Goal: Task Accomplishment & Management: Complete application form

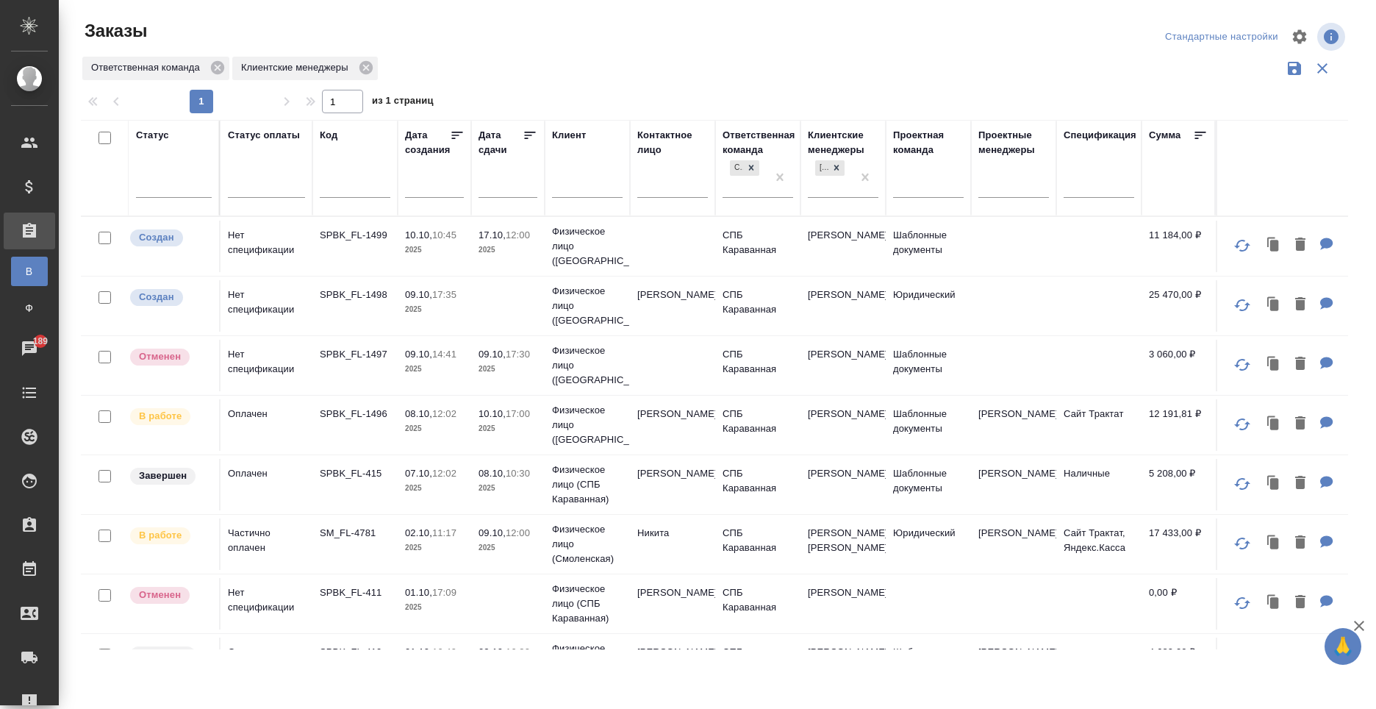
scroll to position [301, 0]
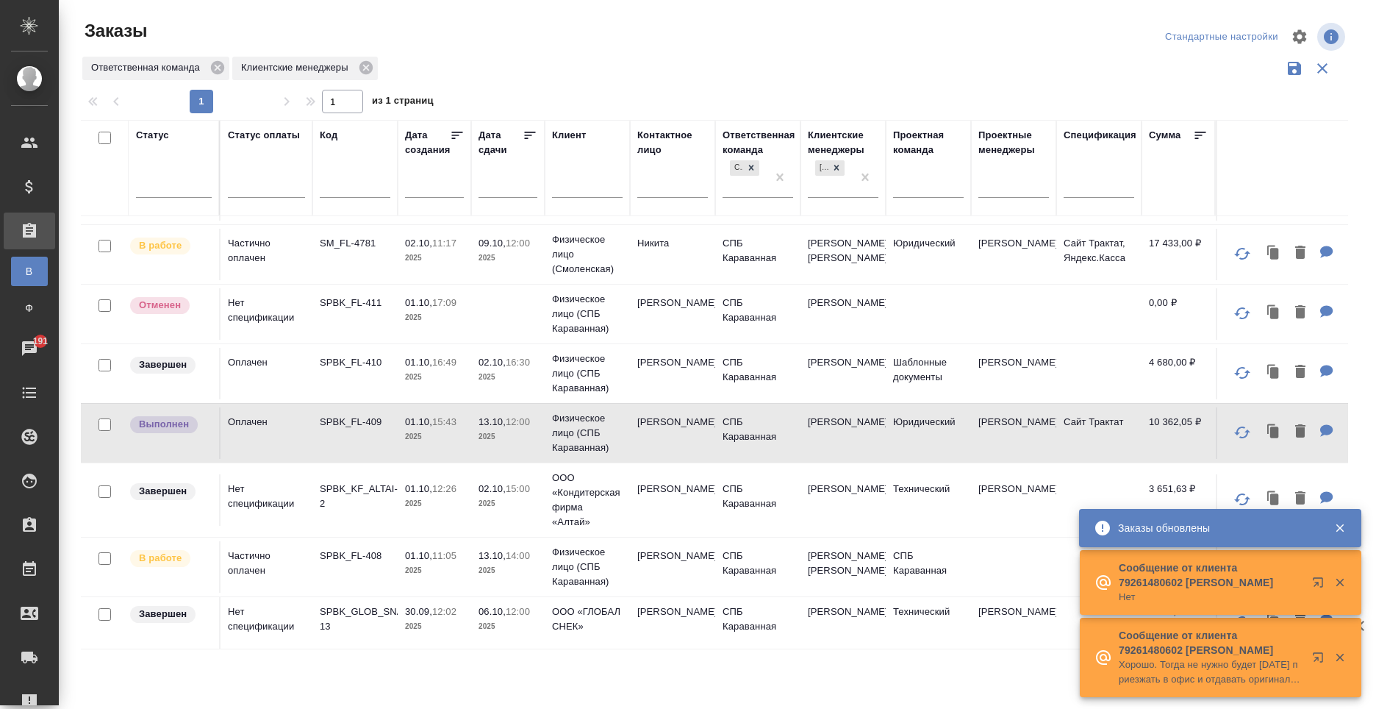
click at [541, 262] on td "09.10, 12:00 2025" at bounding box center [508, 254] width 74 height 51
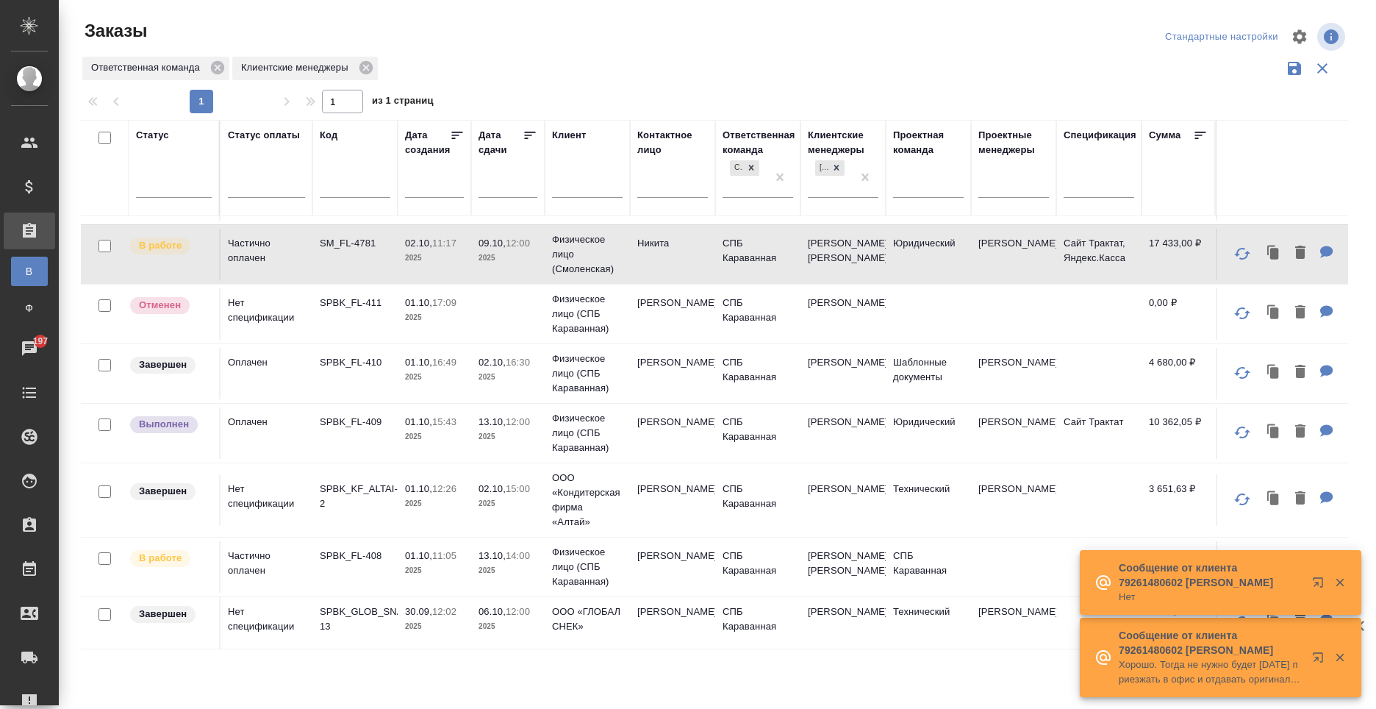
click at [671, 438] on td "[PERSON_NAME]" at bounding box center [672, 432] width 85 height 51
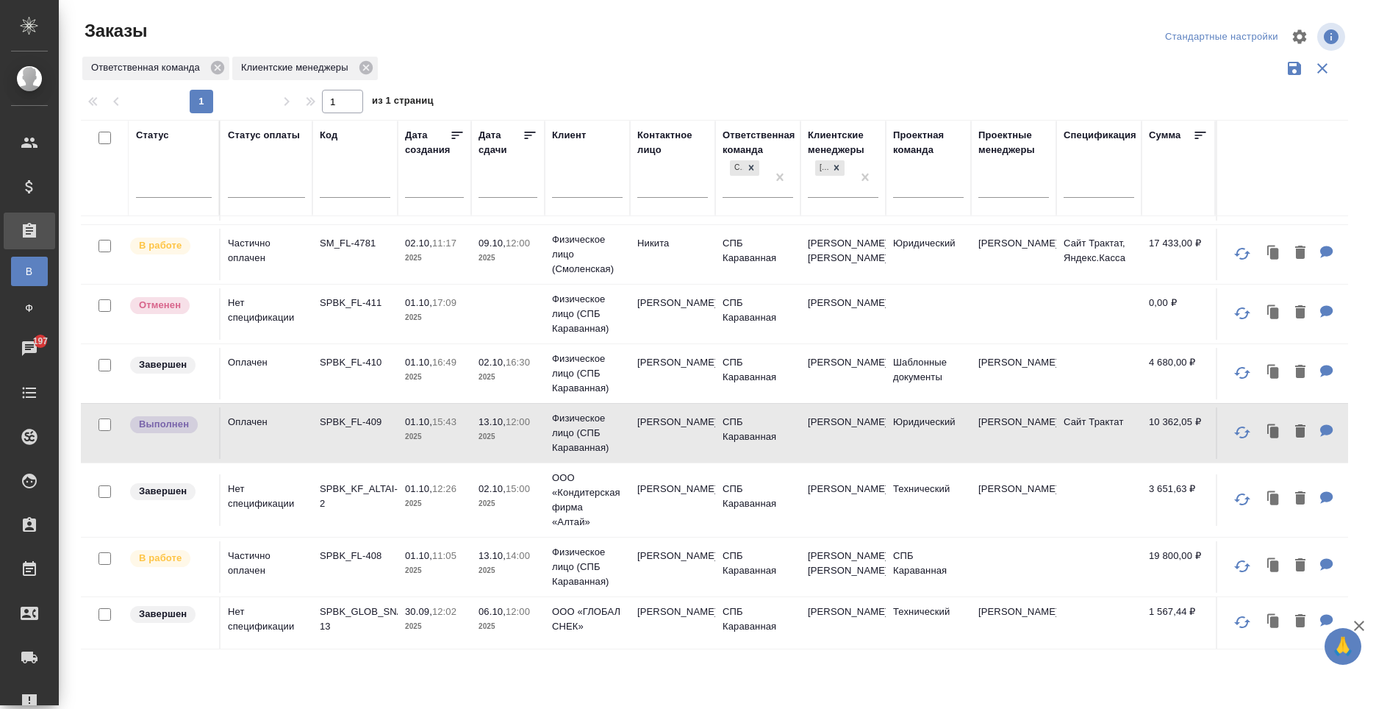
click at [625, 253] on td "Физическое лицо (Смоленская)" at bounding box center [587, 254] width 85 height 59
click at [625, 252] on td "Физическое лицо (Смоленская)" at bounding box center [587, 254] width 85 height 59
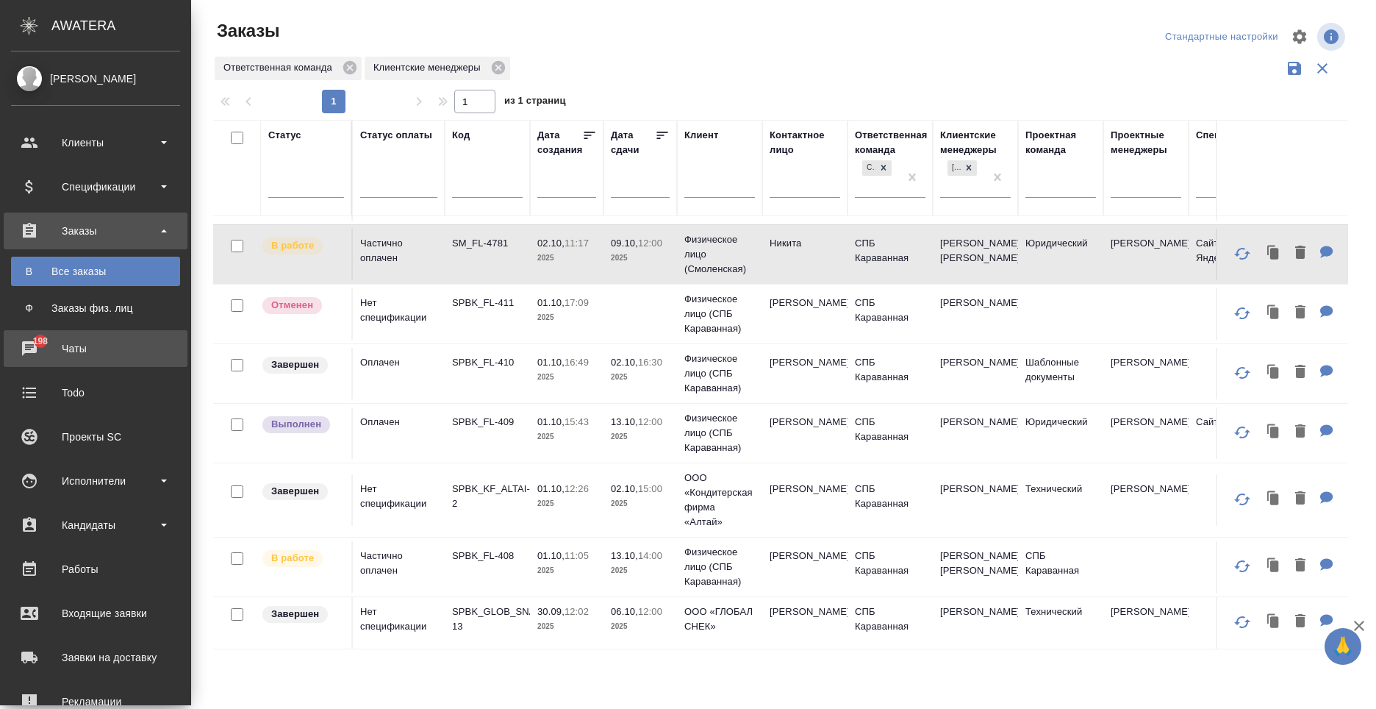
click at [34, 348] on icon at bounding box center [29, 348] width 15 height 15
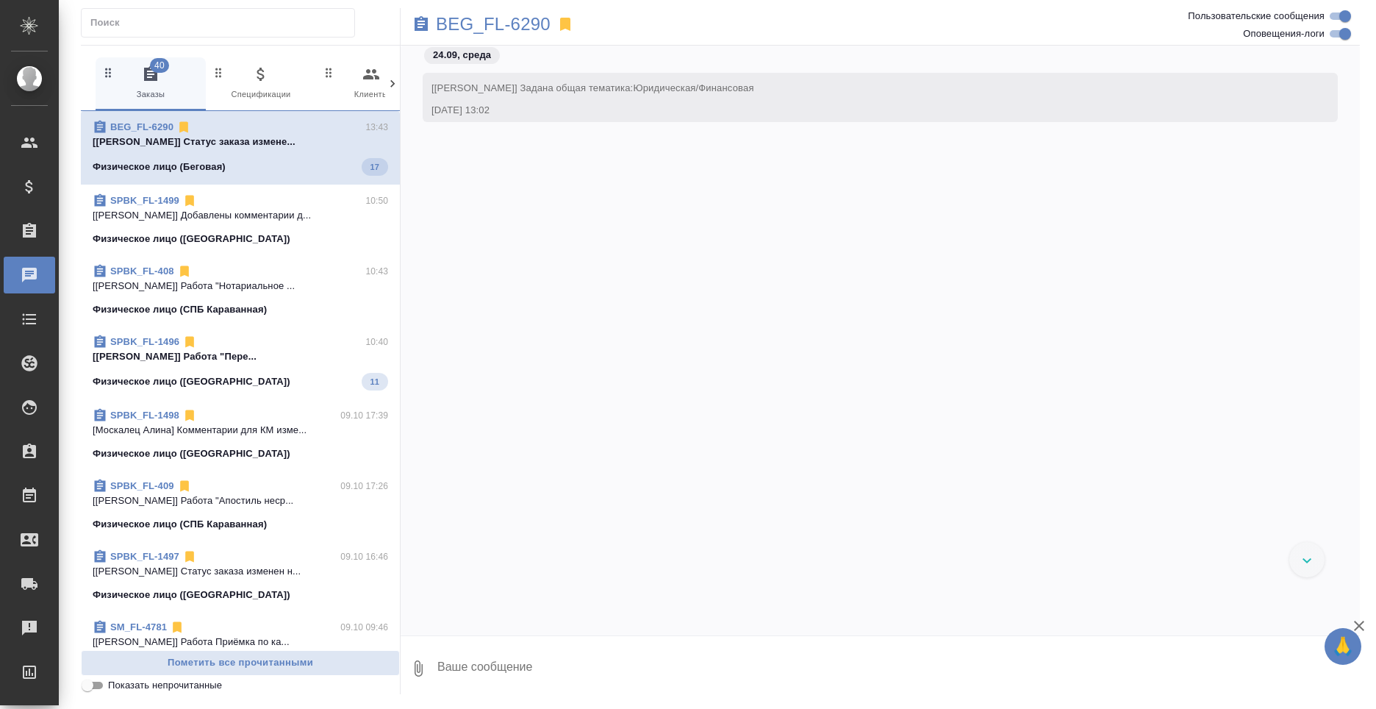
scroll to position [8413, 0]
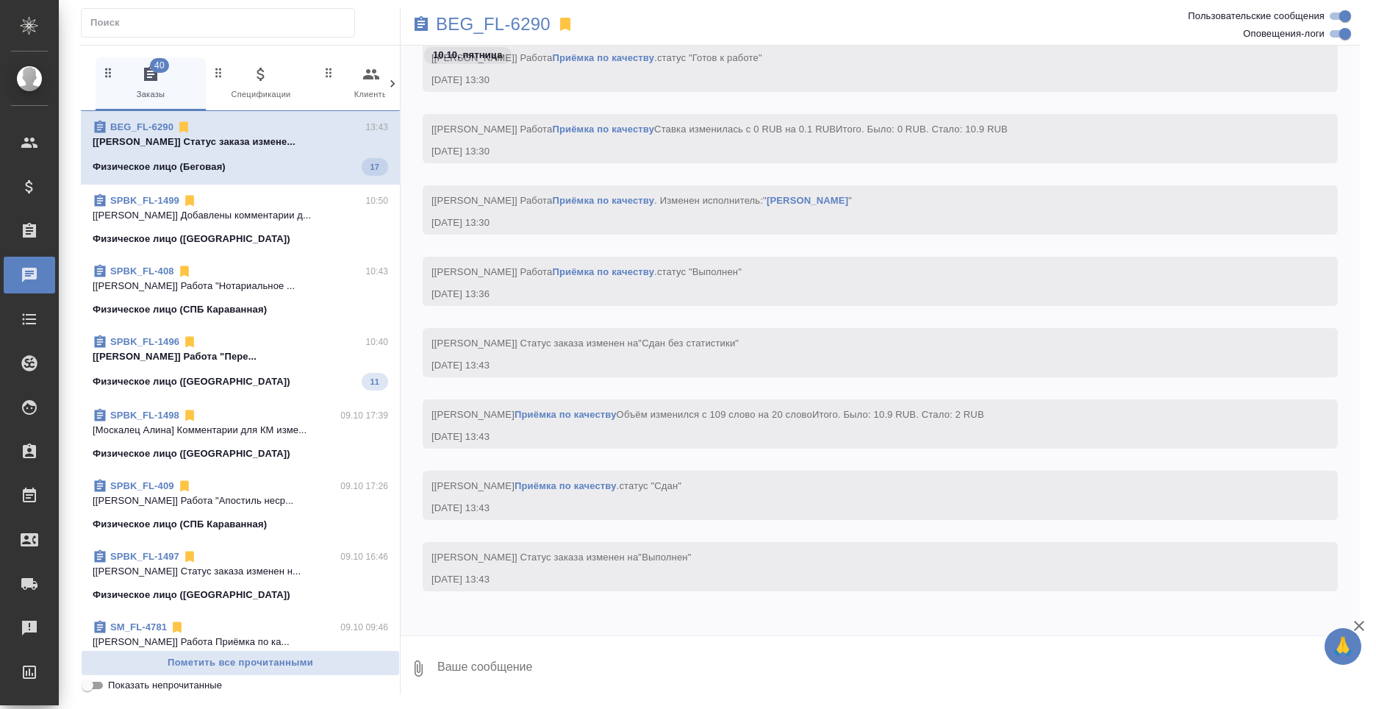
click at [394, 82] on icon at bounding box center [392, 83] width 15 height 15
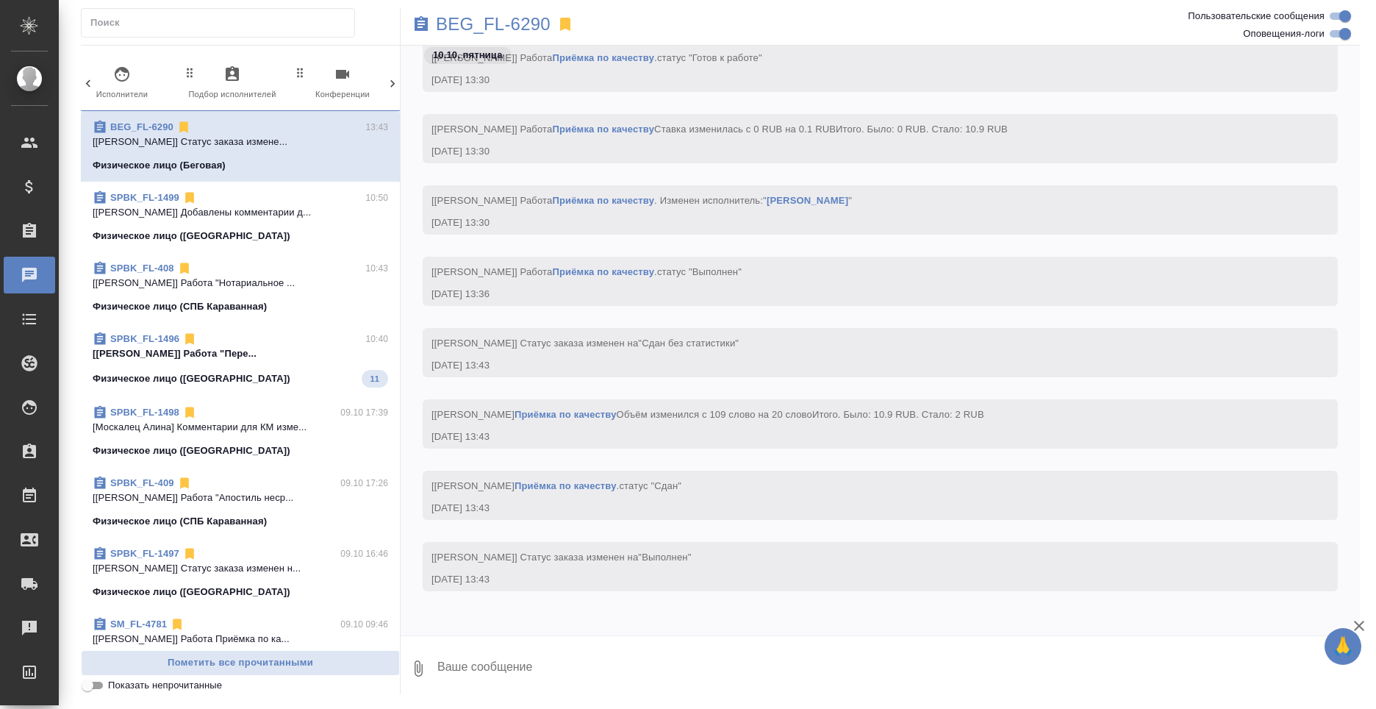
scroll to position [0, 703]
click at [312, 89] on span "99+ Мессенджеры" at bounding box center [330, 83] width 99 height 36
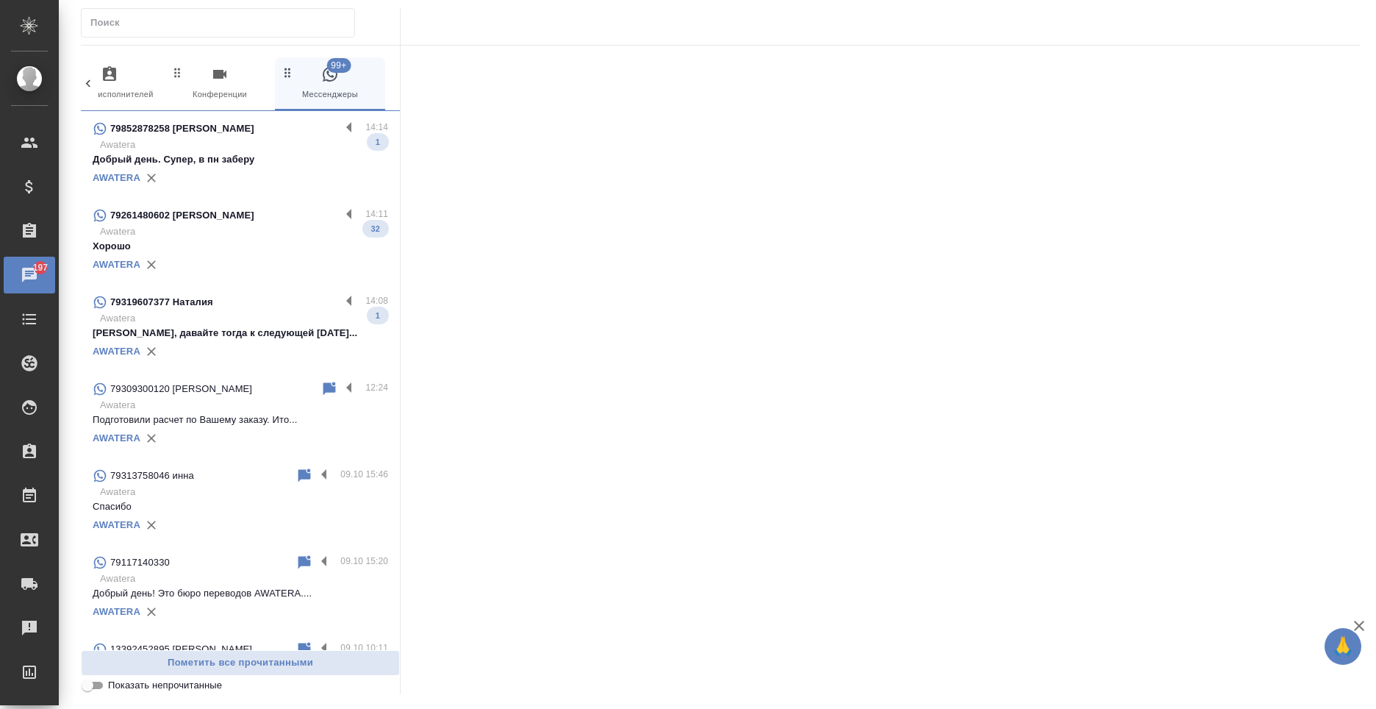
click at [192, 173] on div "AWATERA" at bounding box center [241, 178] width 296 height 22
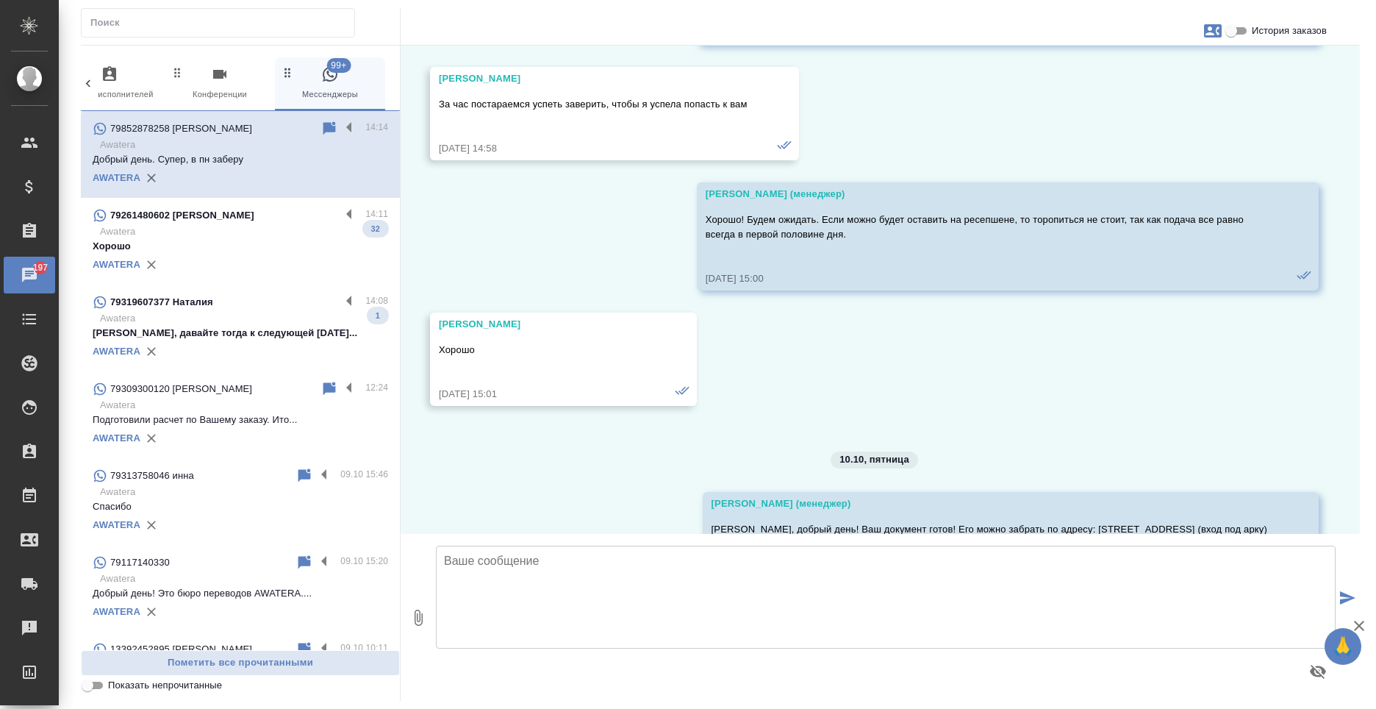
scroll to position [8362, 0]
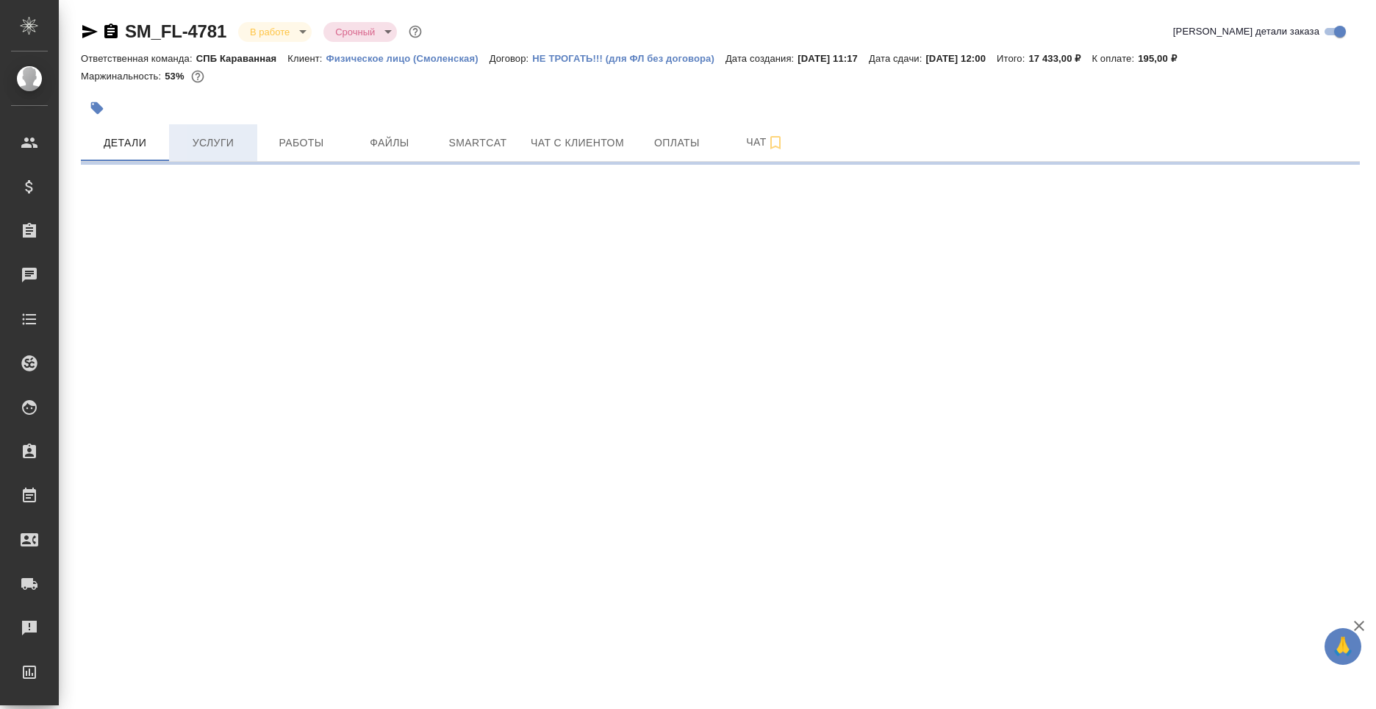
click at [206, 146] on span "Услуги" at bounding box center [213, 143] width 71 height 18
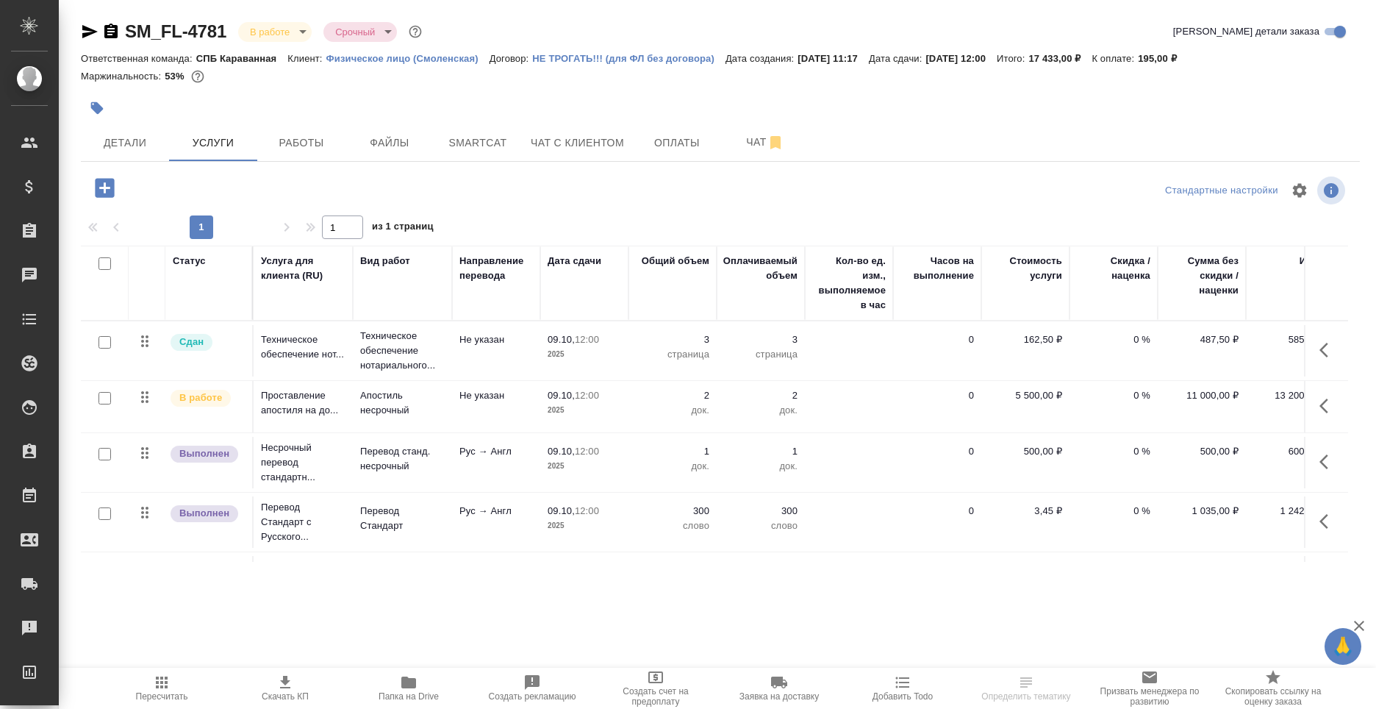
click at [113, 190] on icon "button" at bounding box center [104, 187] width 19 height 19
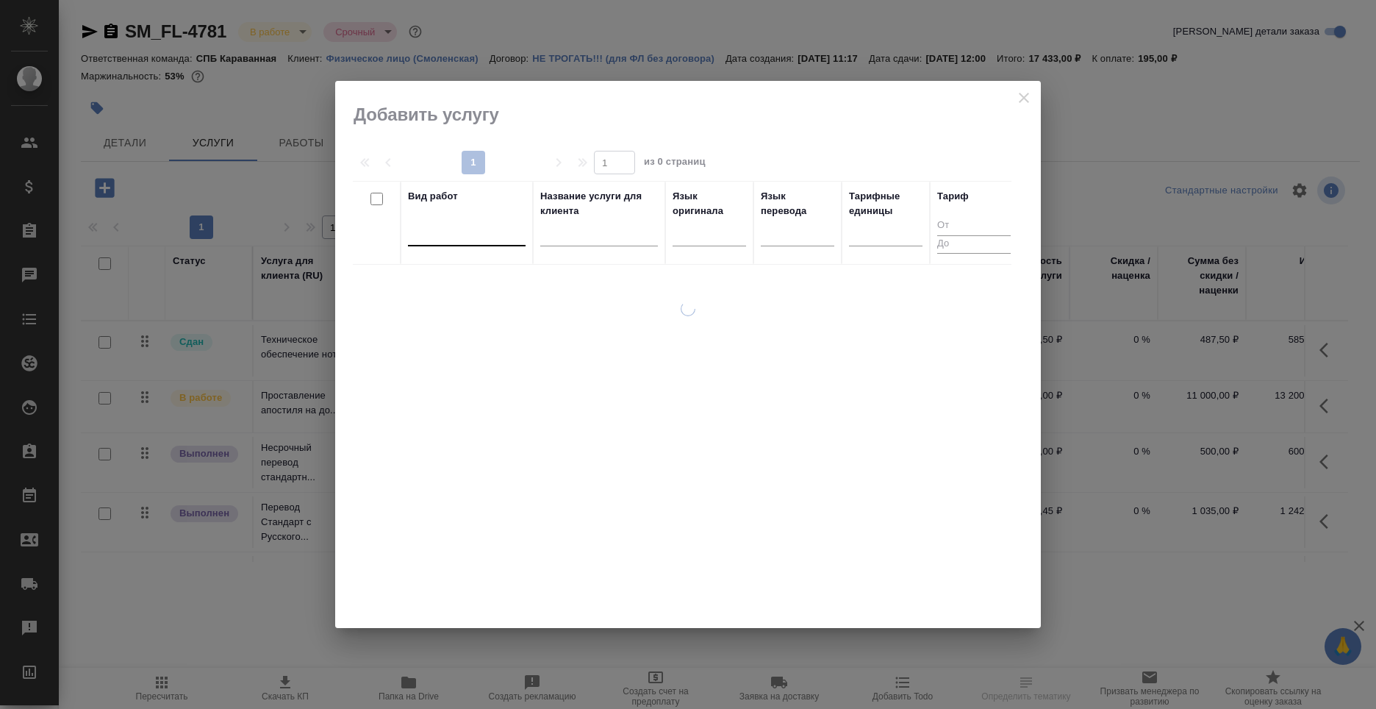
click at [447, 232] on div at bounding box center [467, 231] width 118 height 21
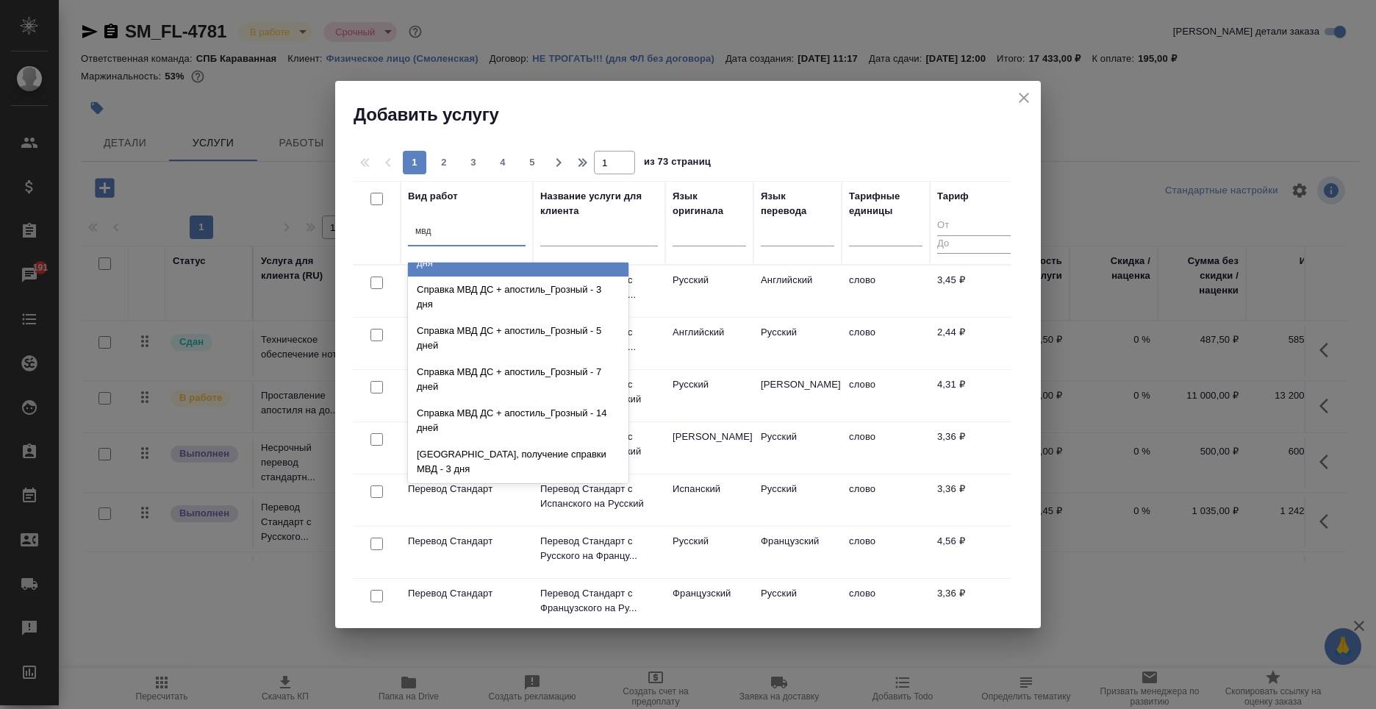
scroll to position [515, 0]
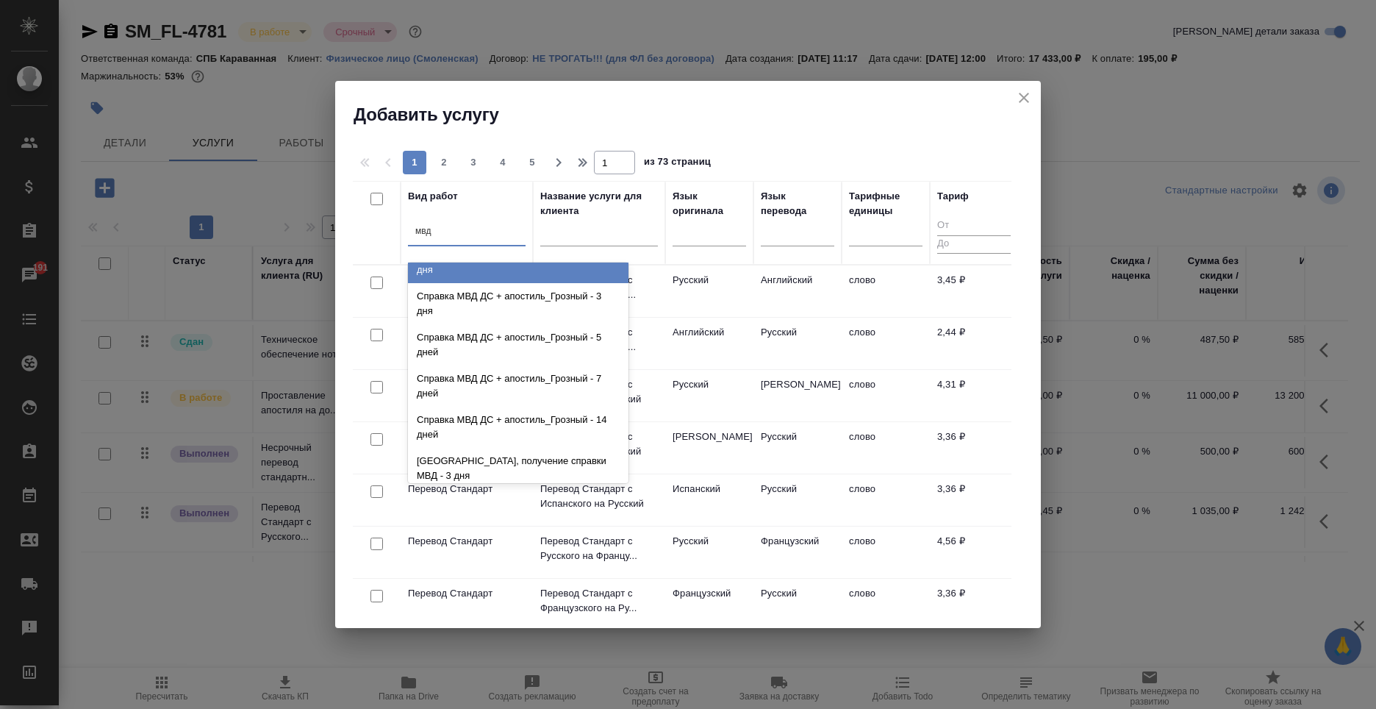
type input "мвд"
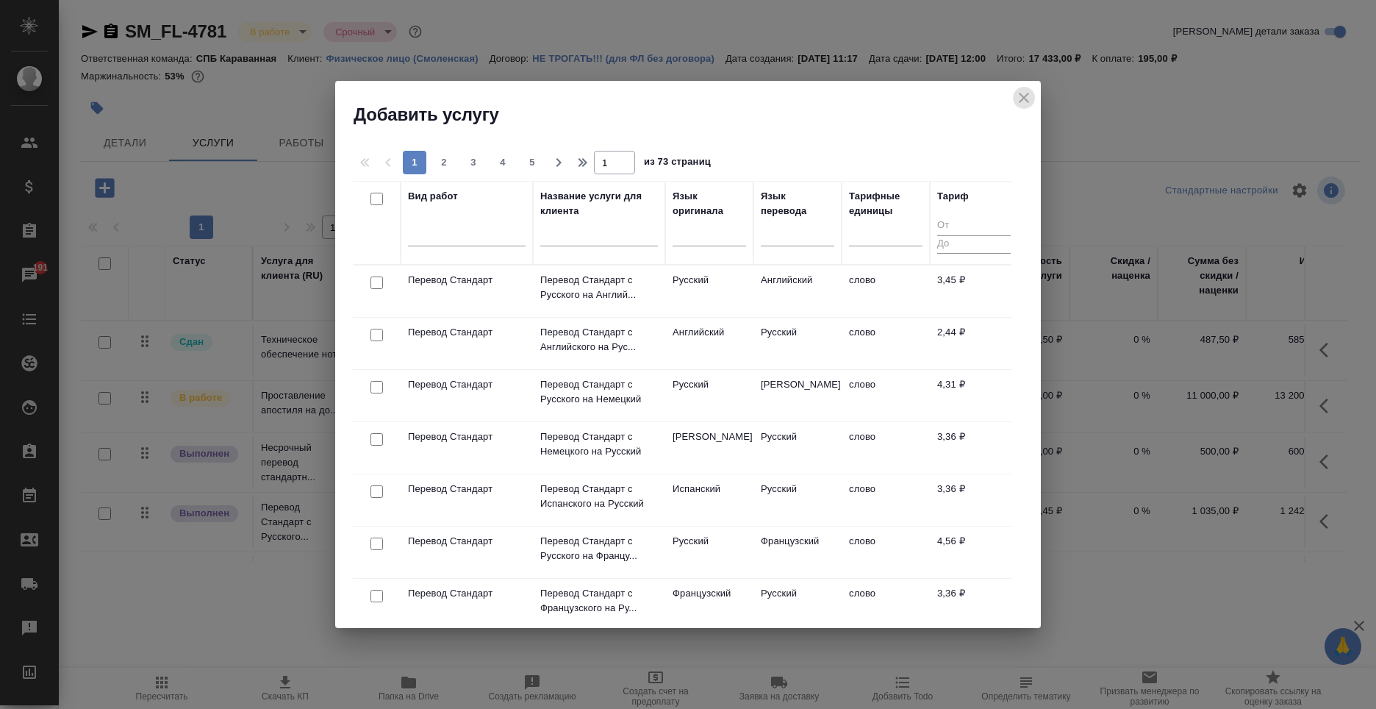
click at [1018, 94] on icon "close" at bounding box center [1024, 98] width 18 height 18
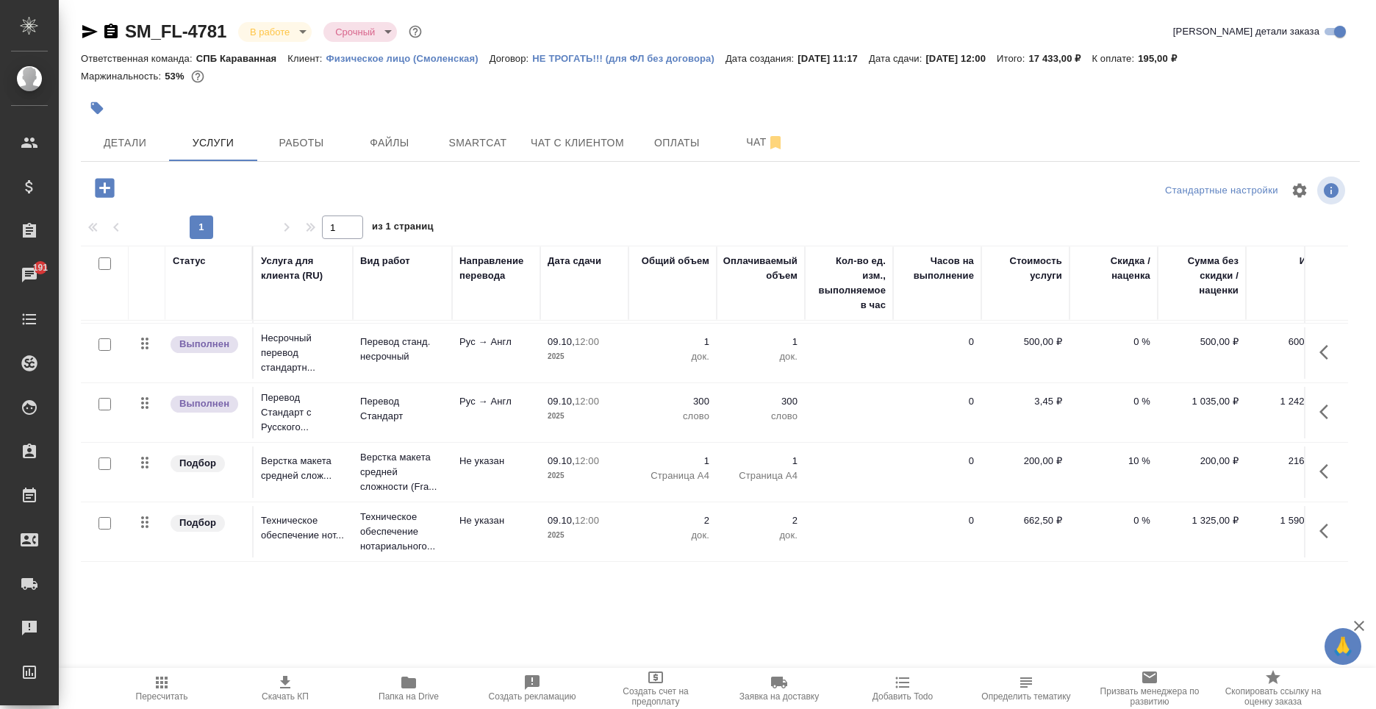
scroll to position [0, 0]
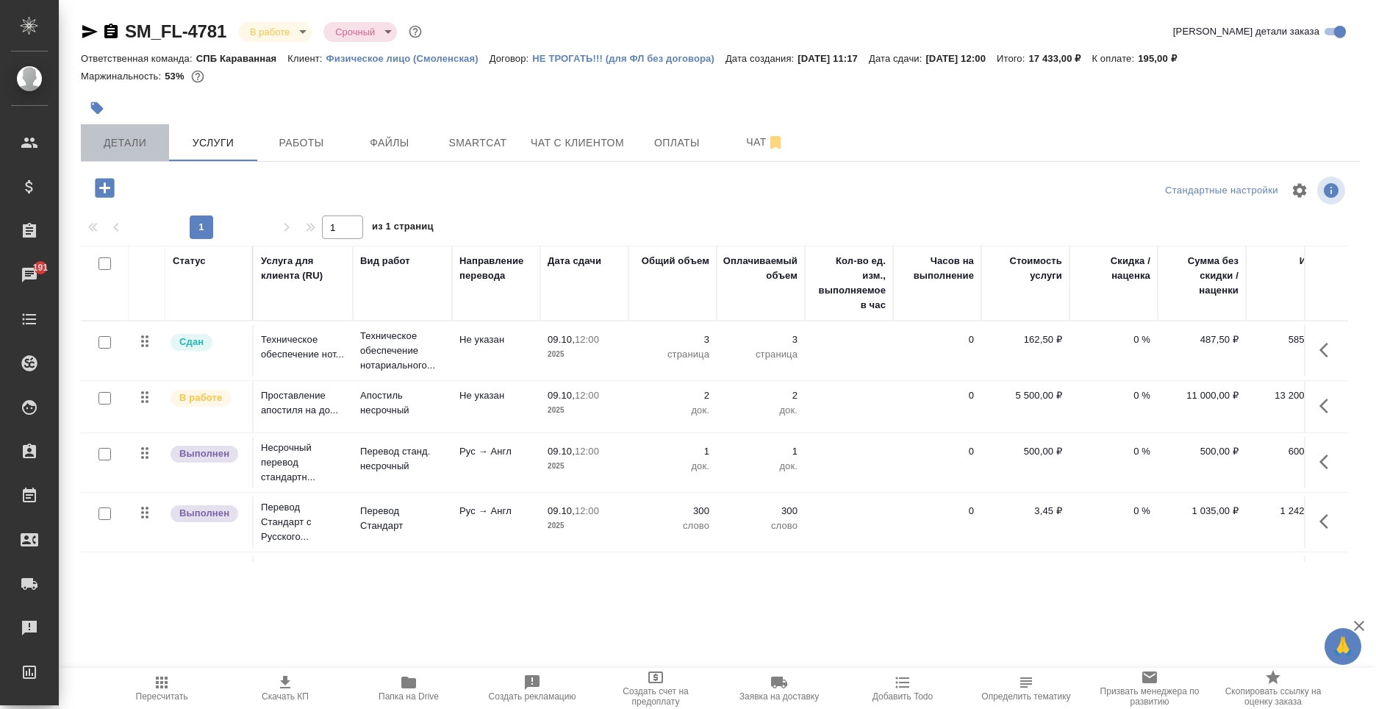
click at [142, 152] on button "Детали" at bounding box center [125, 142] width 88 height 37
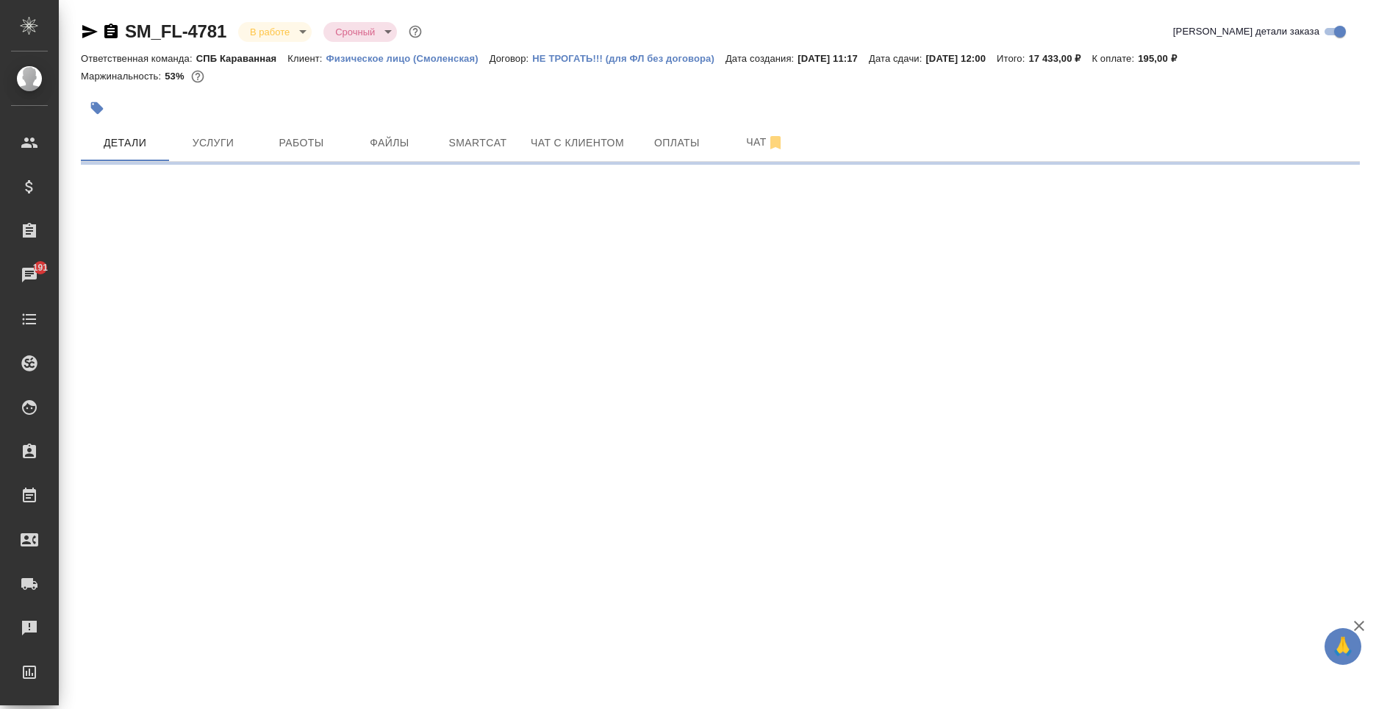
select select "RU"
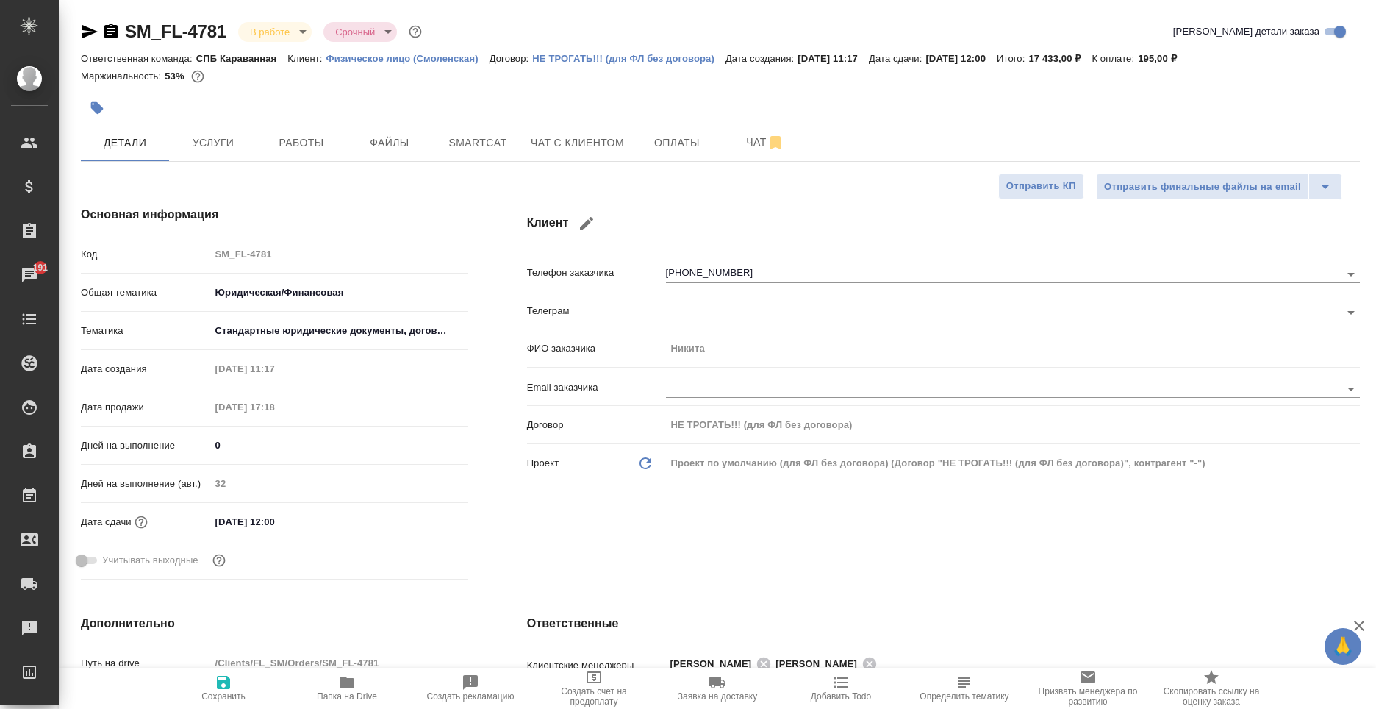
type textarea "x"
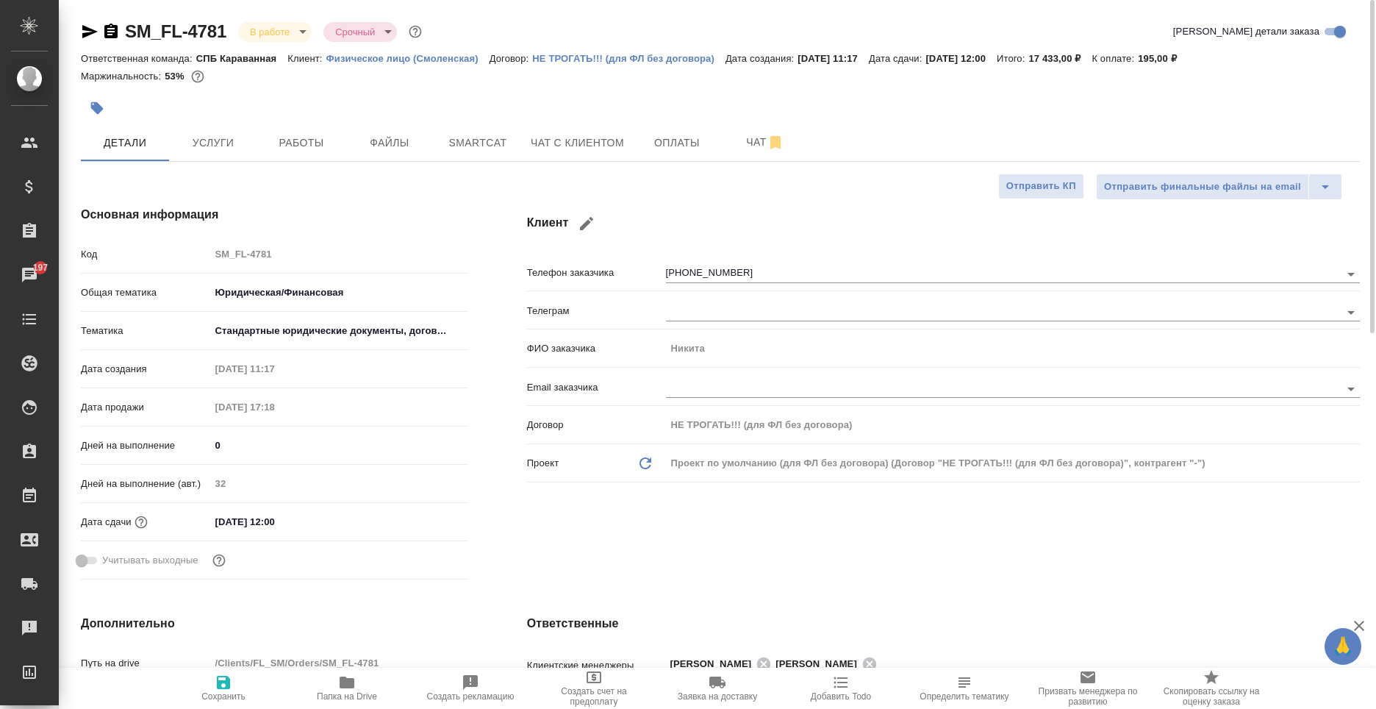
type textarea "x"
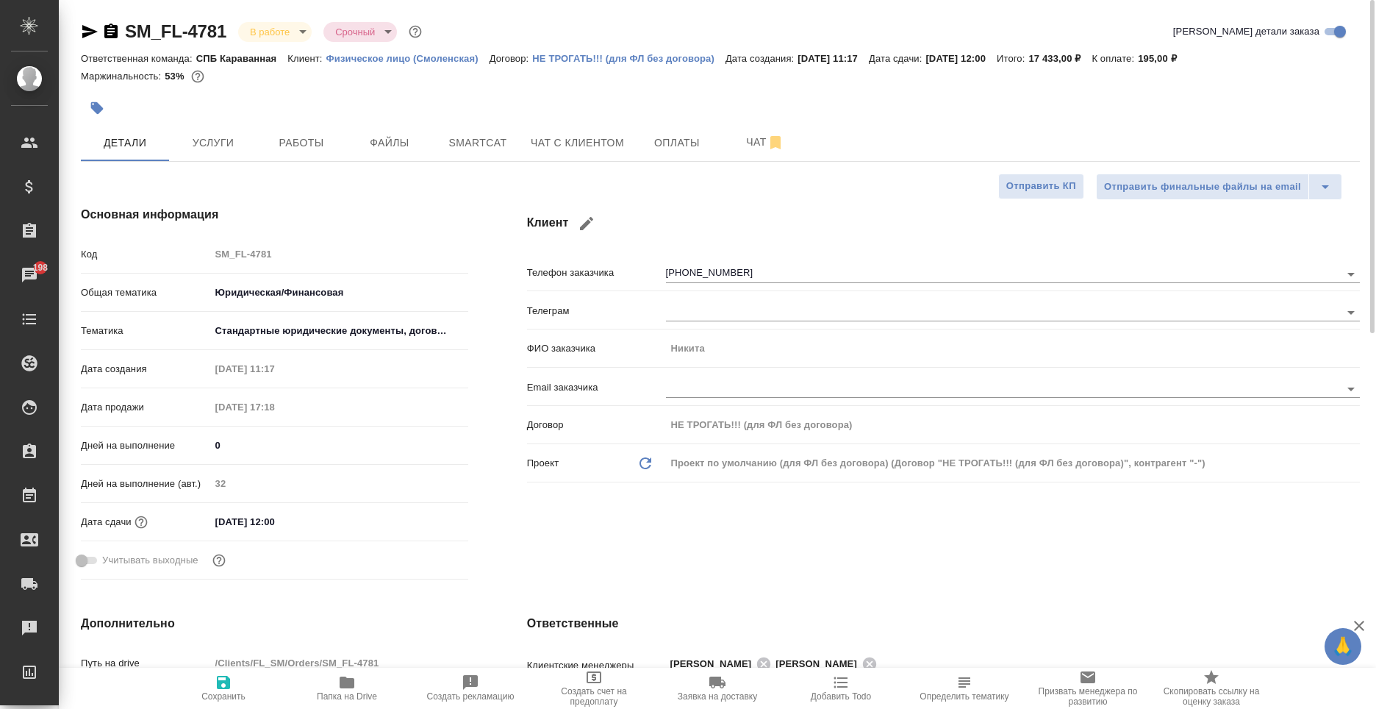
type textarea "x"
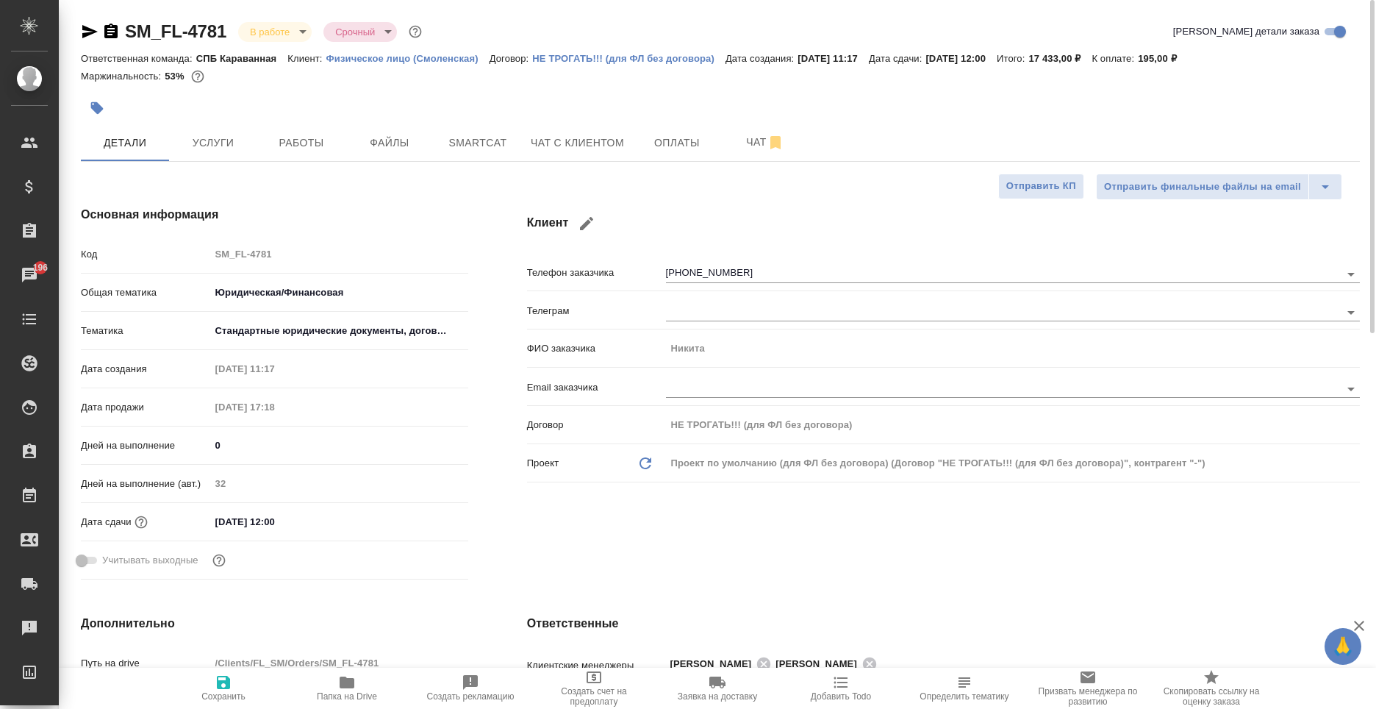
type textarea "x"
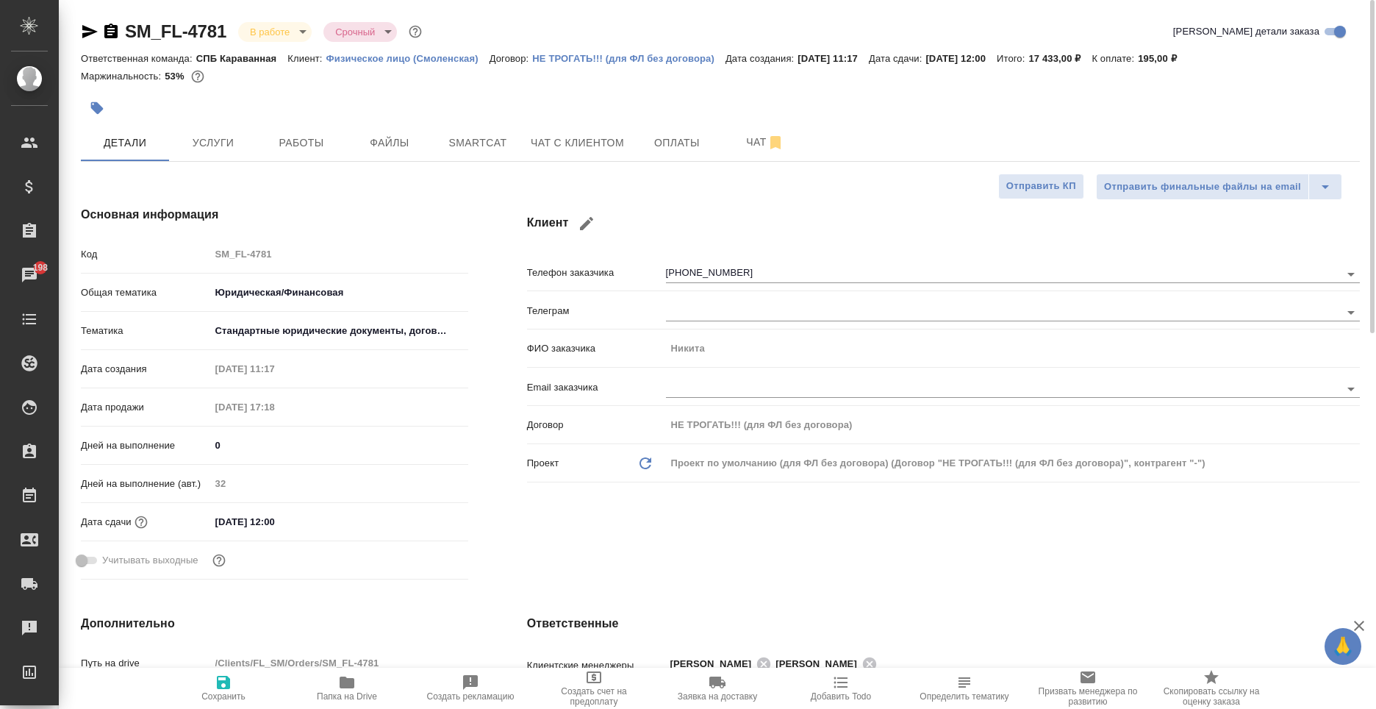
type textarea "x"
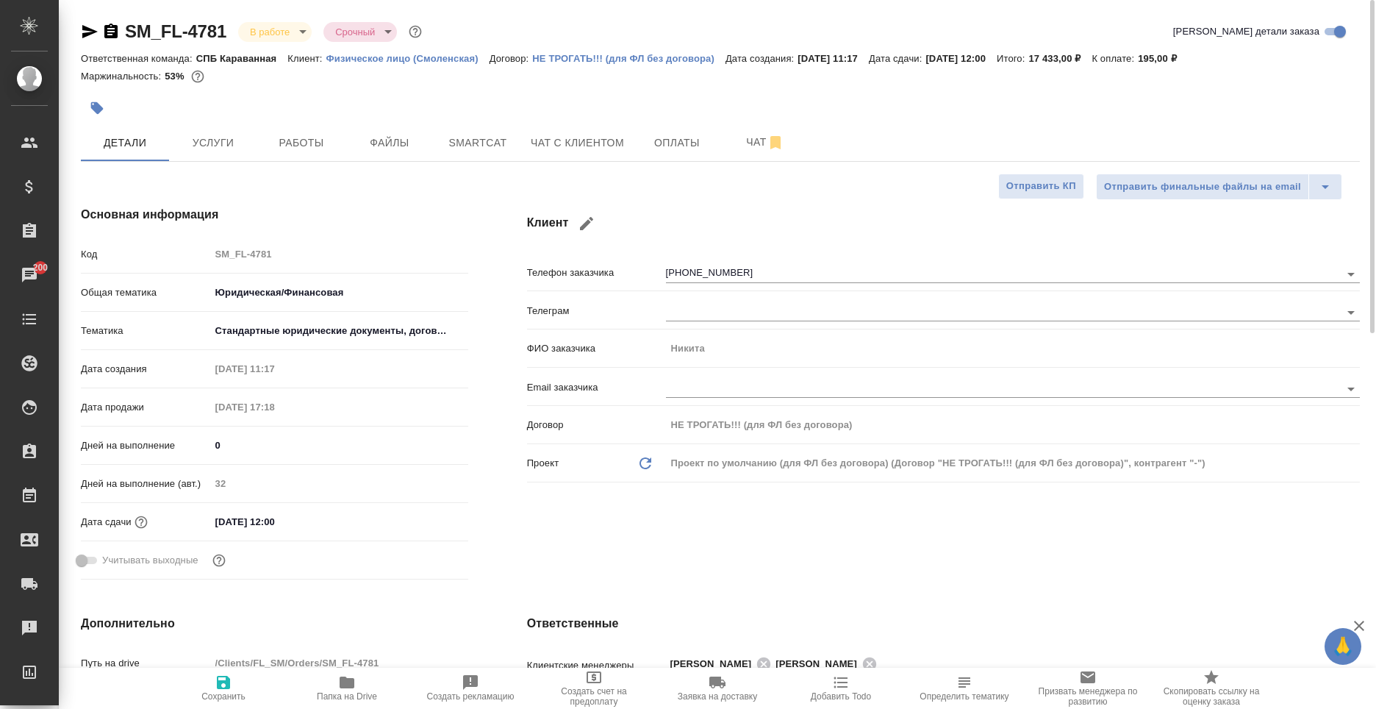
type textarea "x"
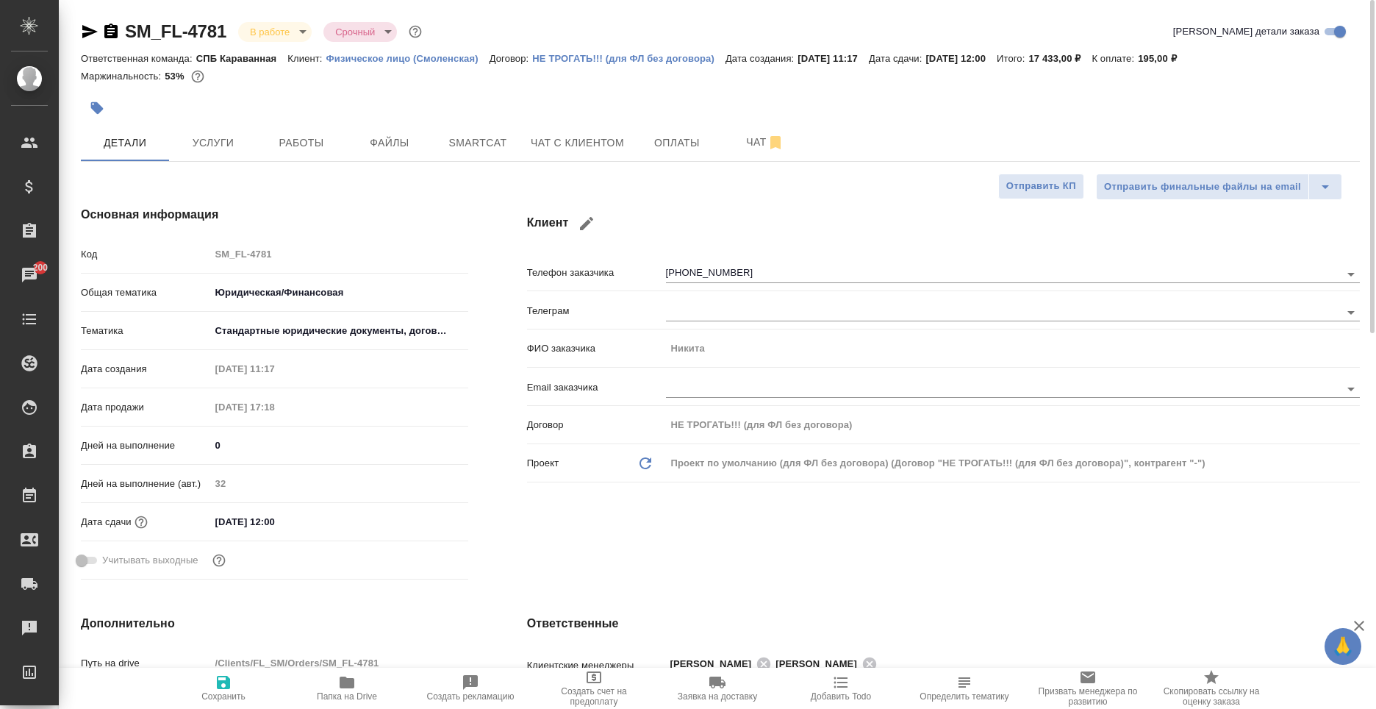
type textarea "x"
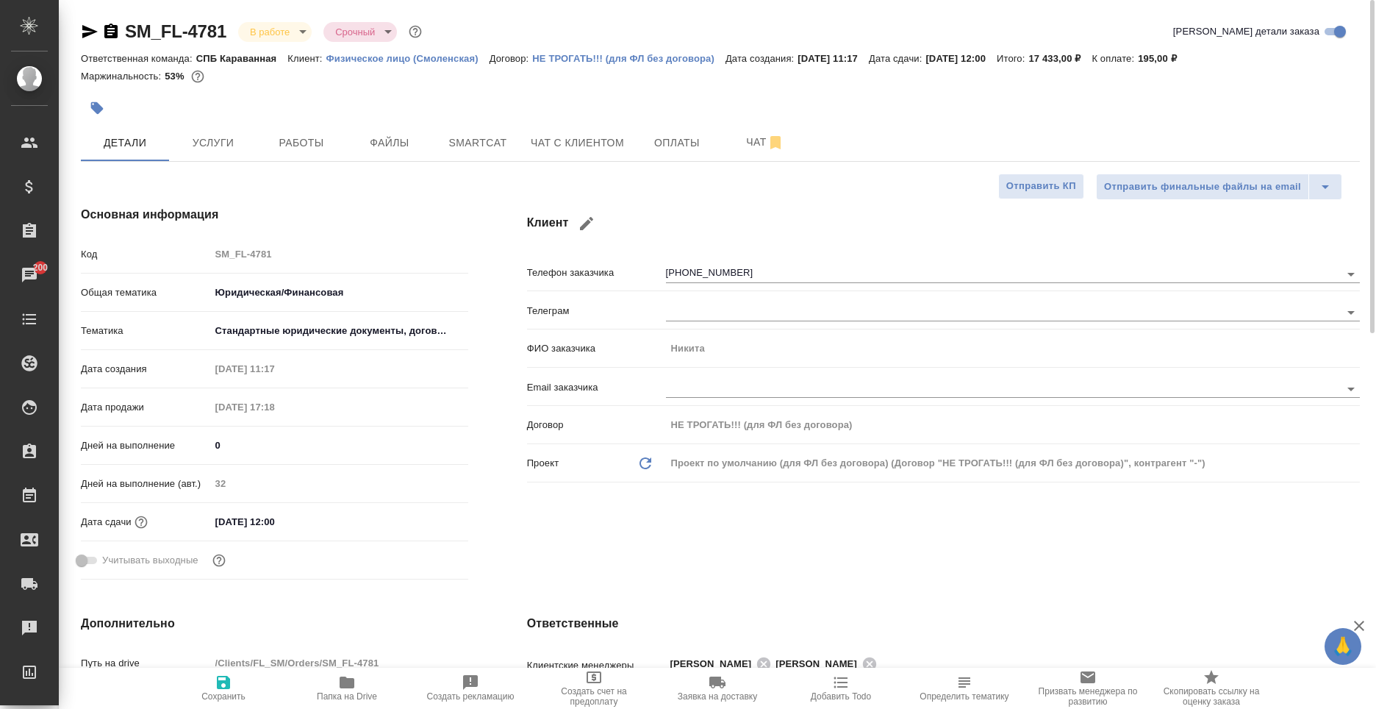
type textarea "x"
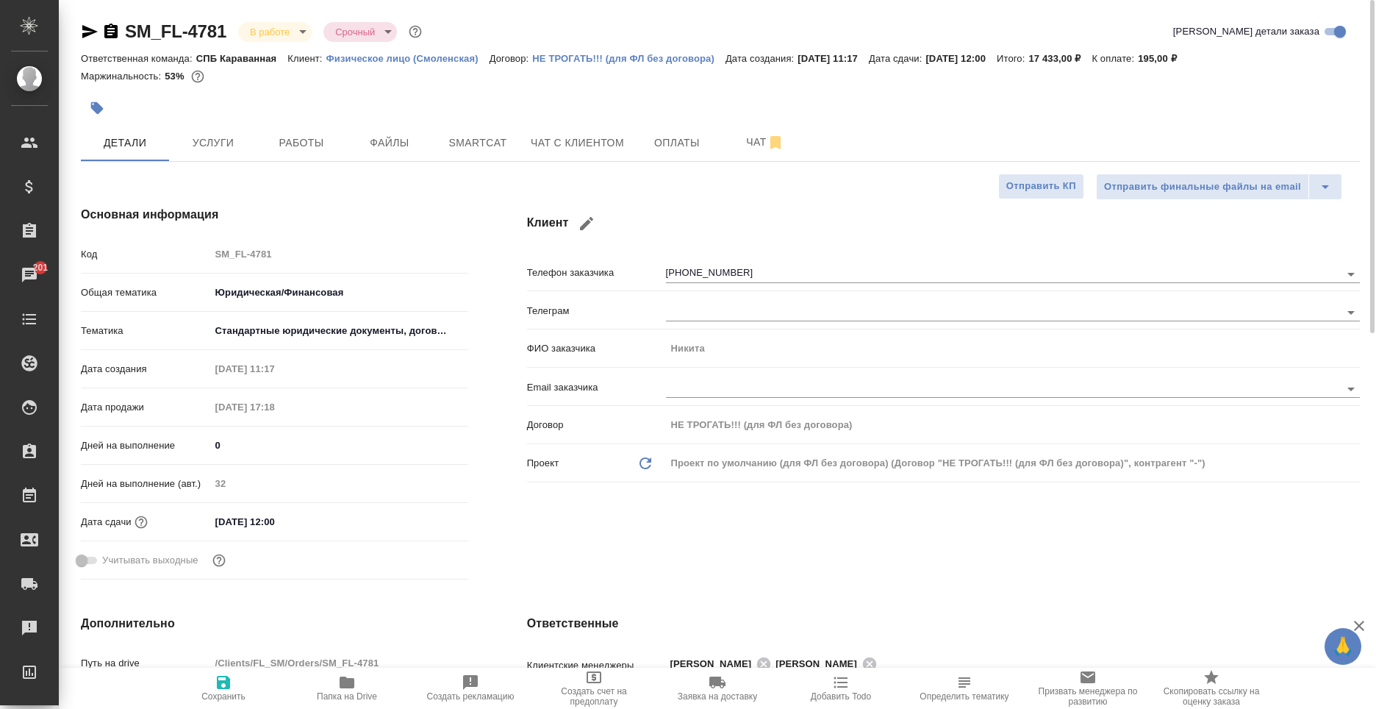
type textarea "x"
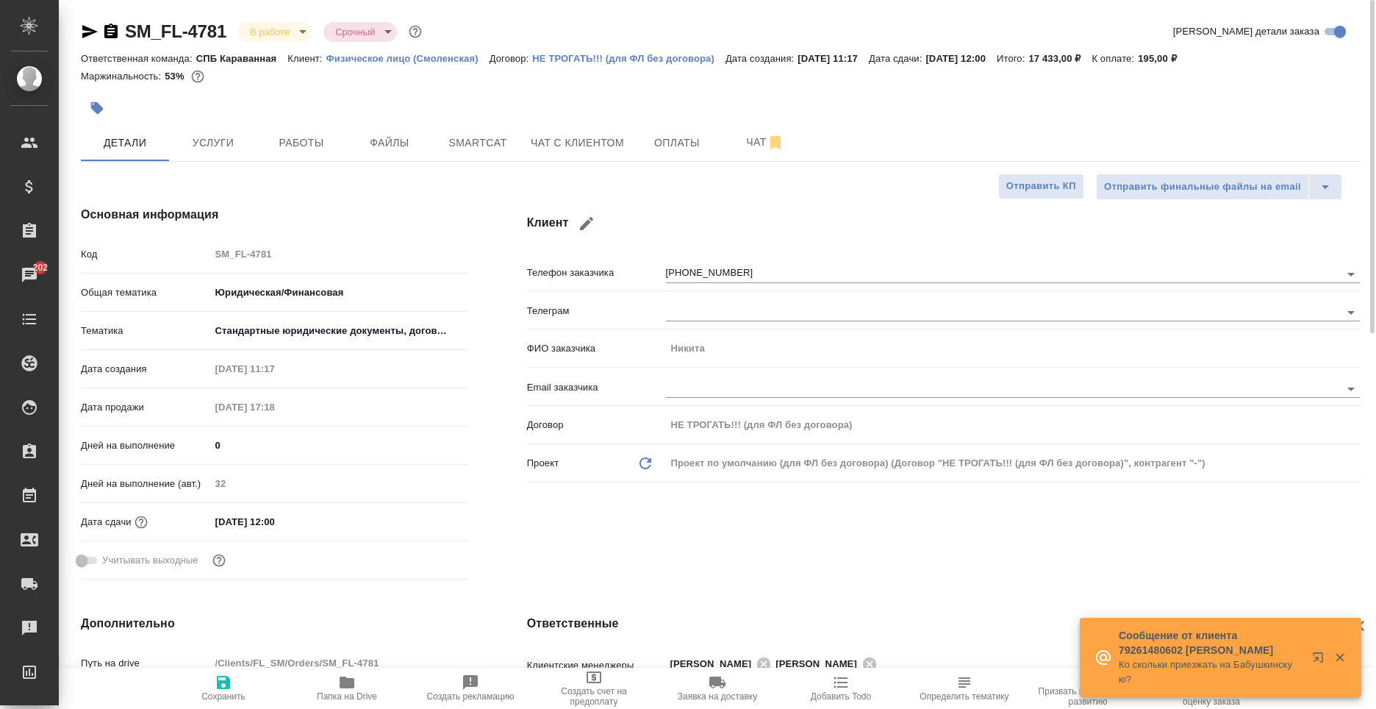
type textarea "x"
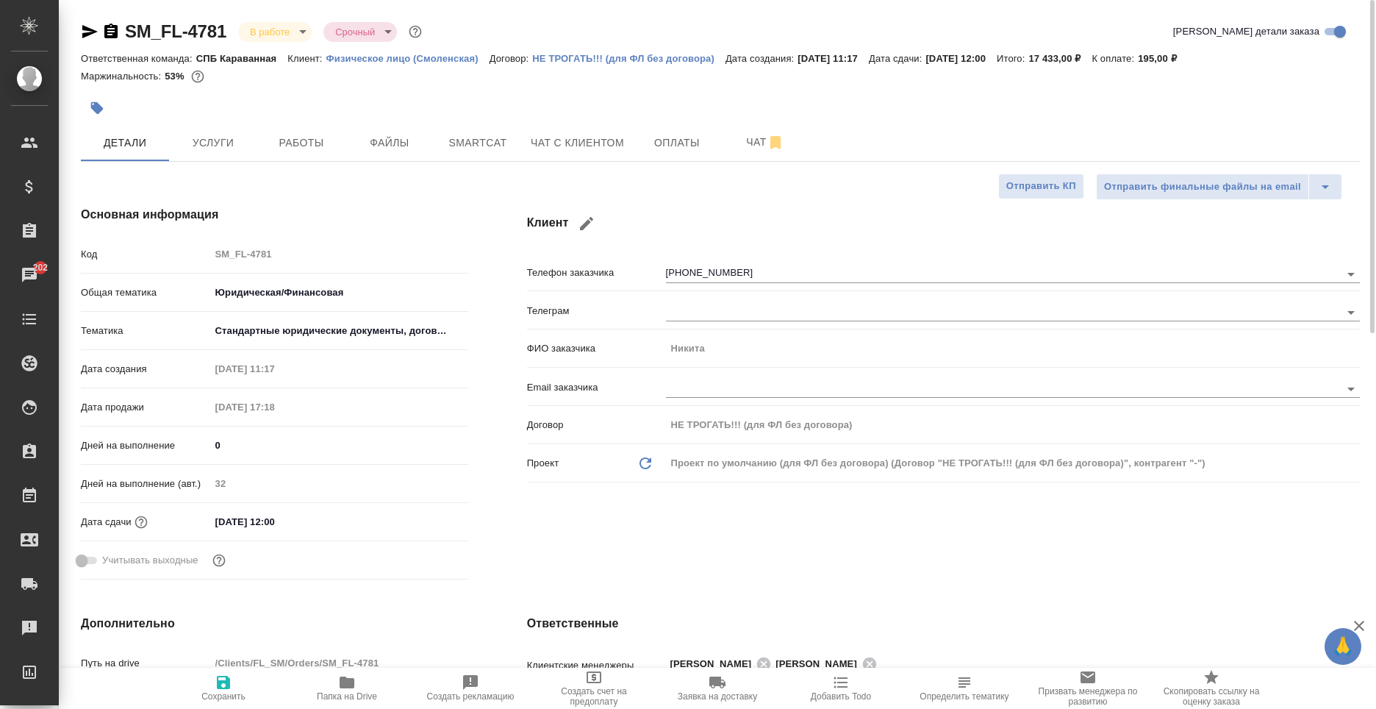
type textarea "x"
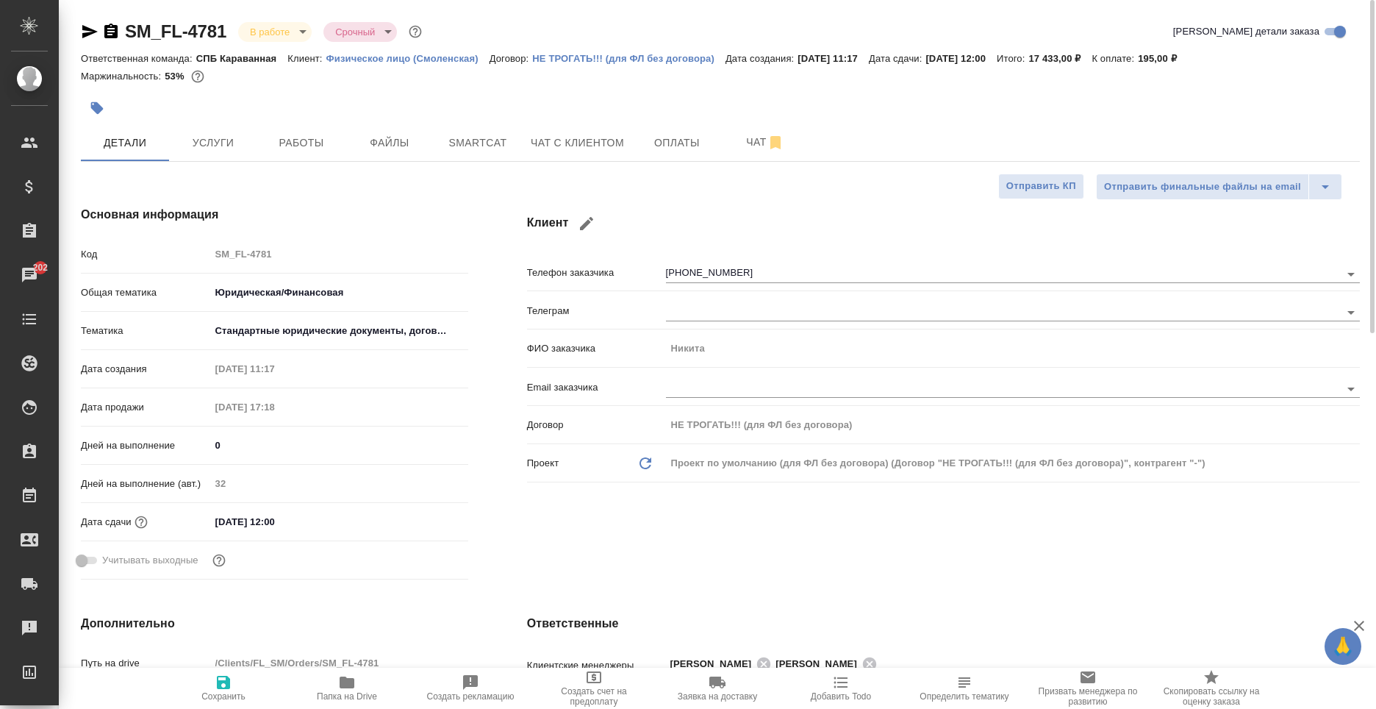
type textarea "x"
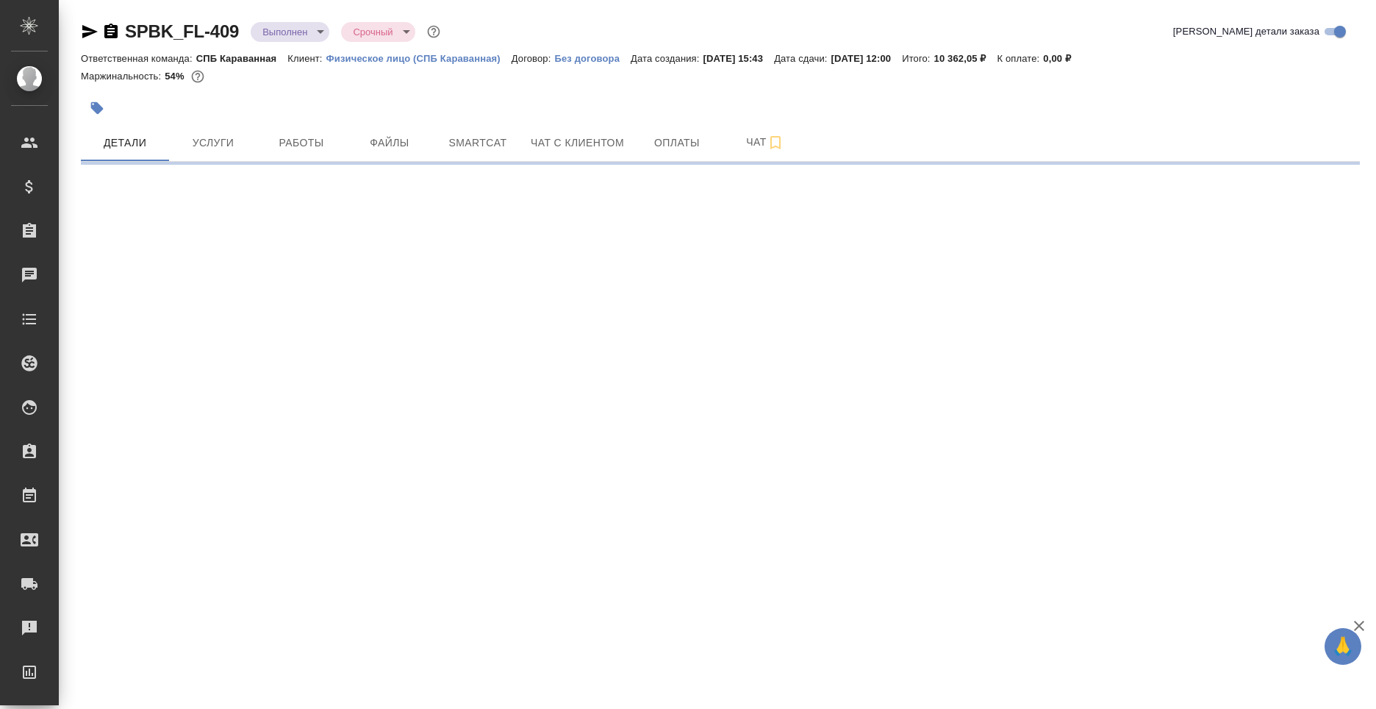
select select "RU"
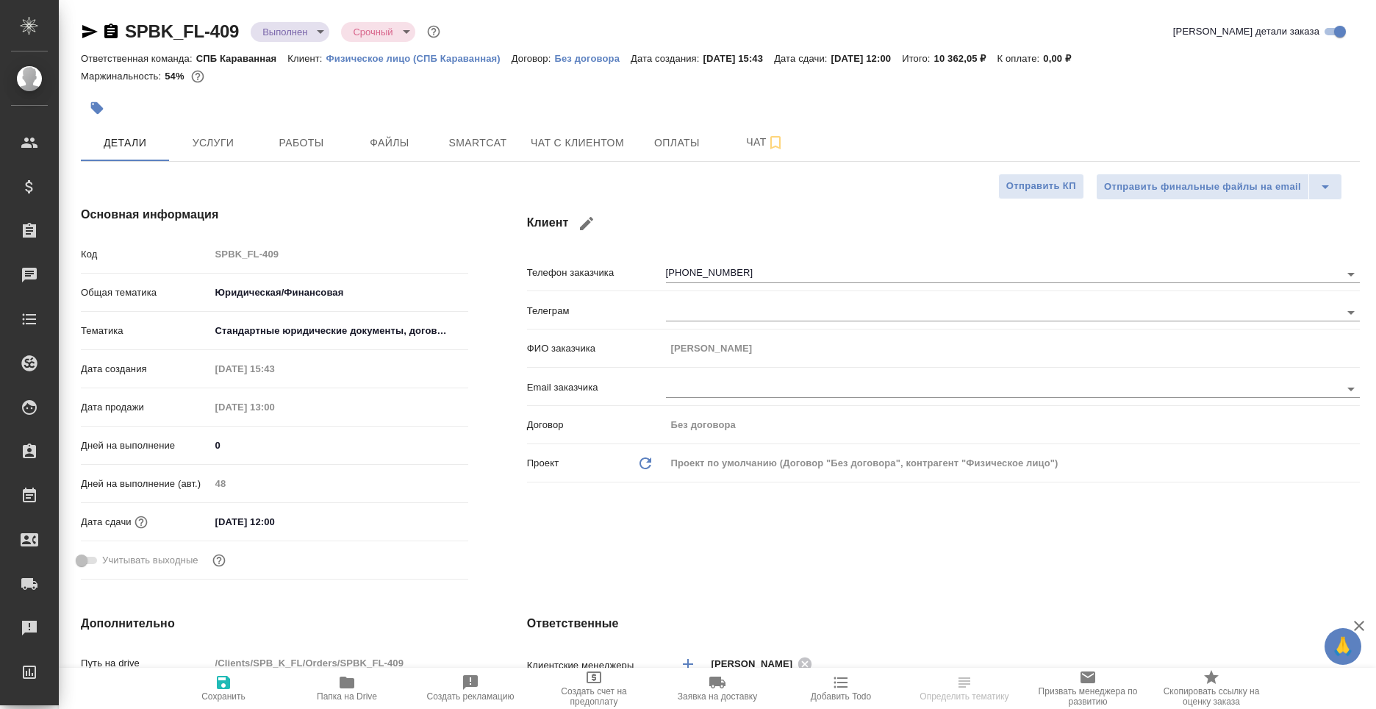
type textarea "x"
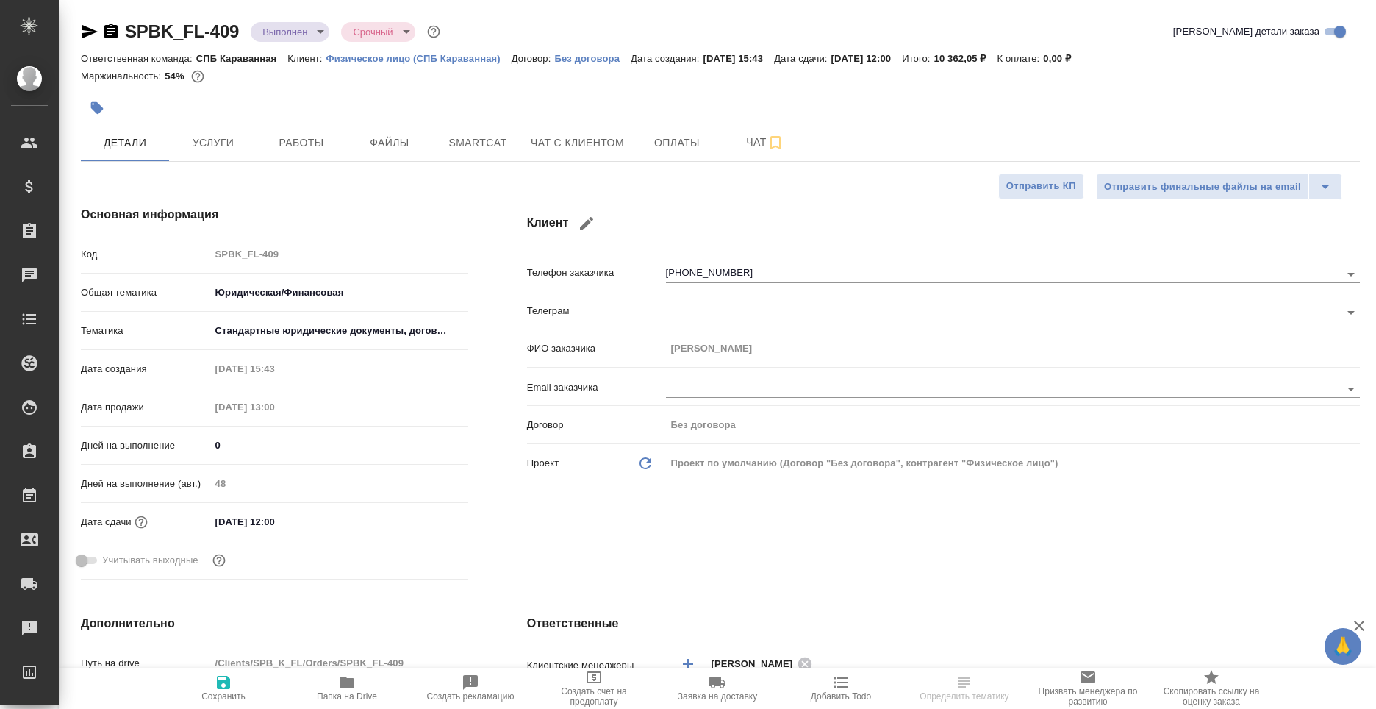
type textarea "x"
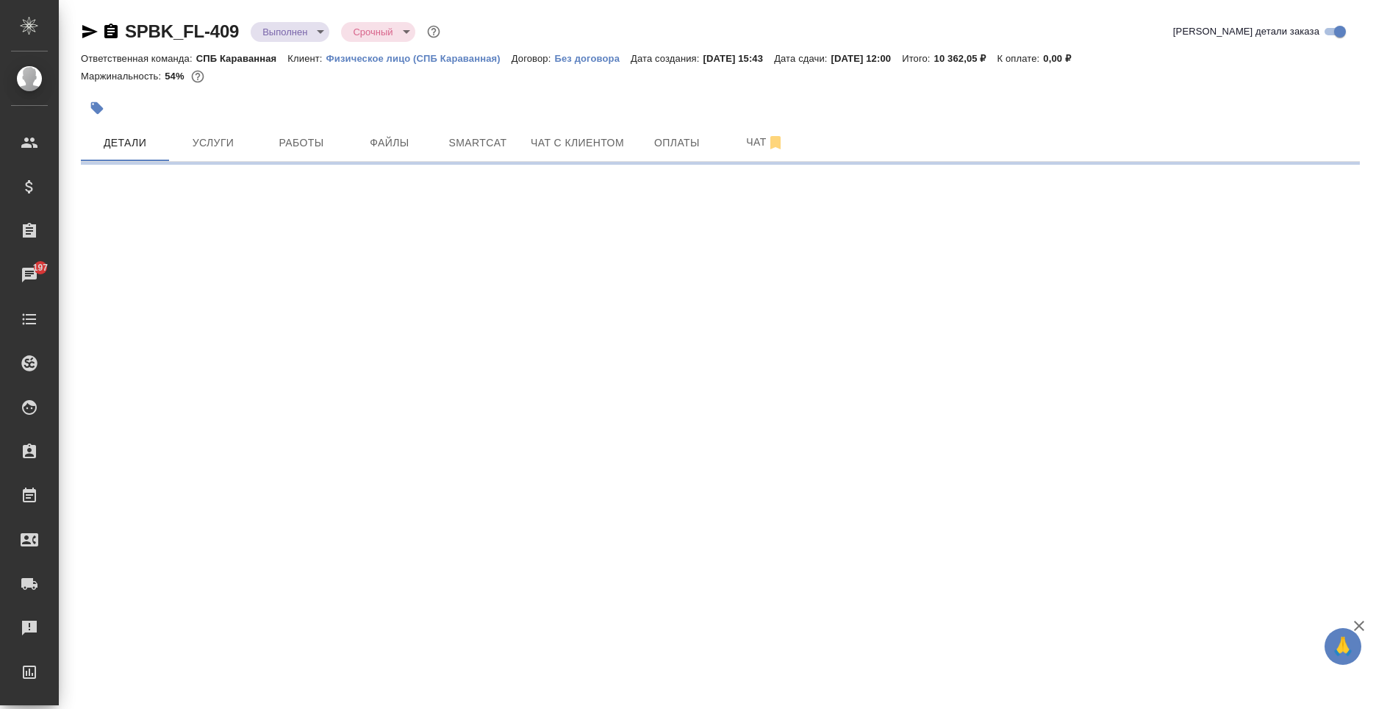
select select "RU"
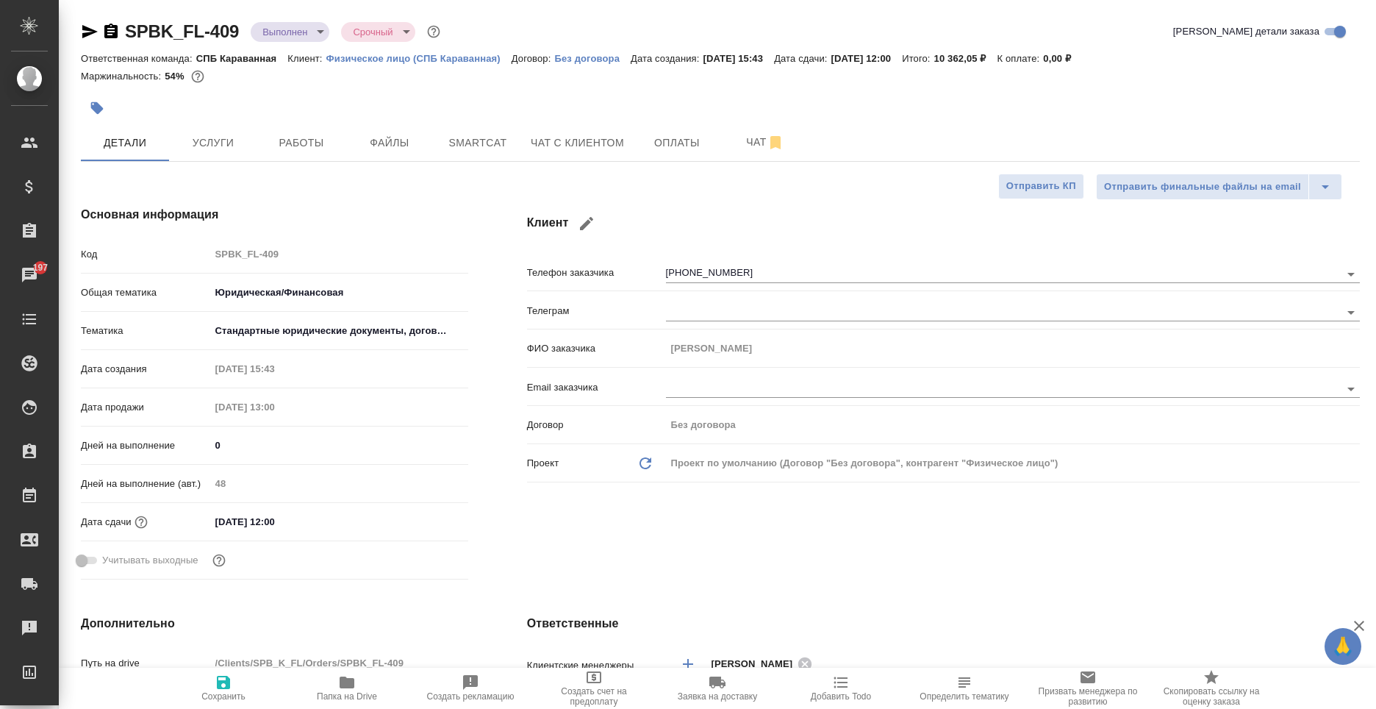
type textarea "x"
click at [601, 145] on span "Чат с клиентом" at bounding box center [577, 143] width 93 height 18
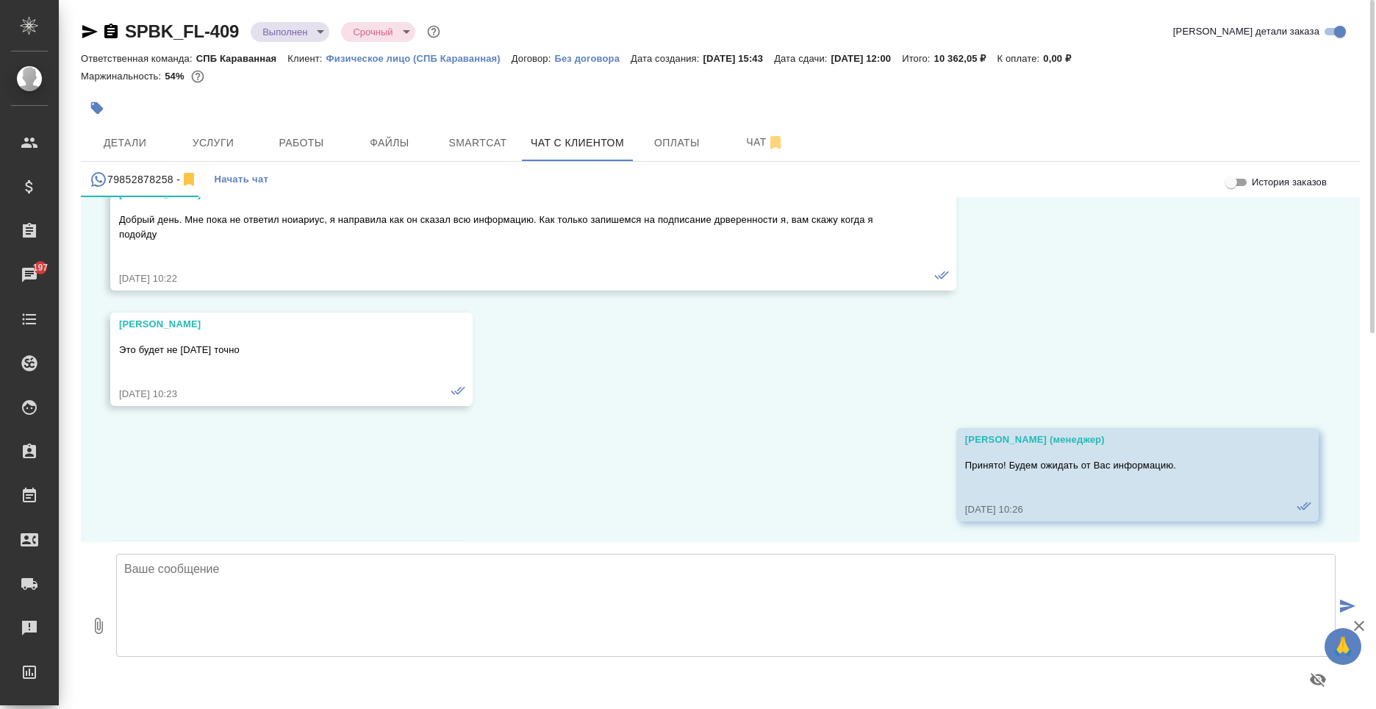
scroll to position [7624, 0]
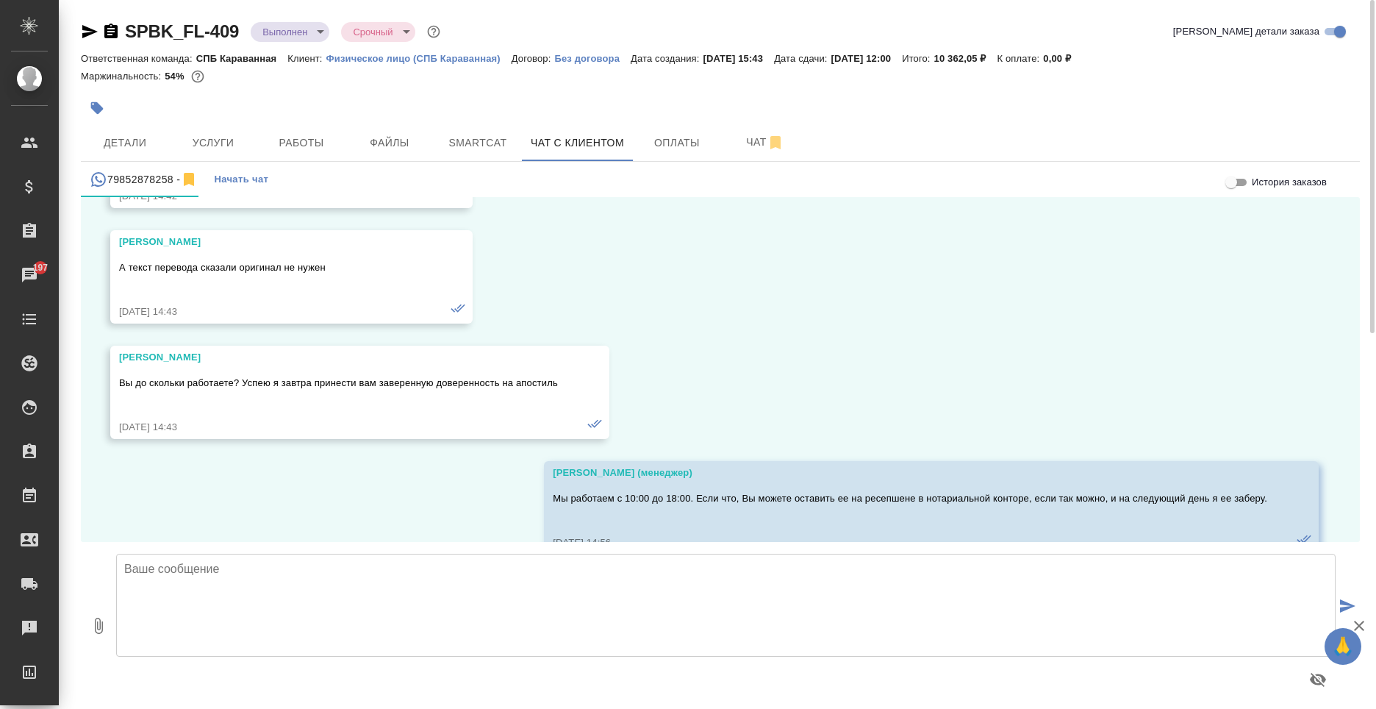
click at [576, 590] on textarea at bounding box center [726, 605] width 1220 height 103
paste textarea "улица Караванная 11/64 (вход под арку) Режим работы: пн-пт 10:00-18:00"
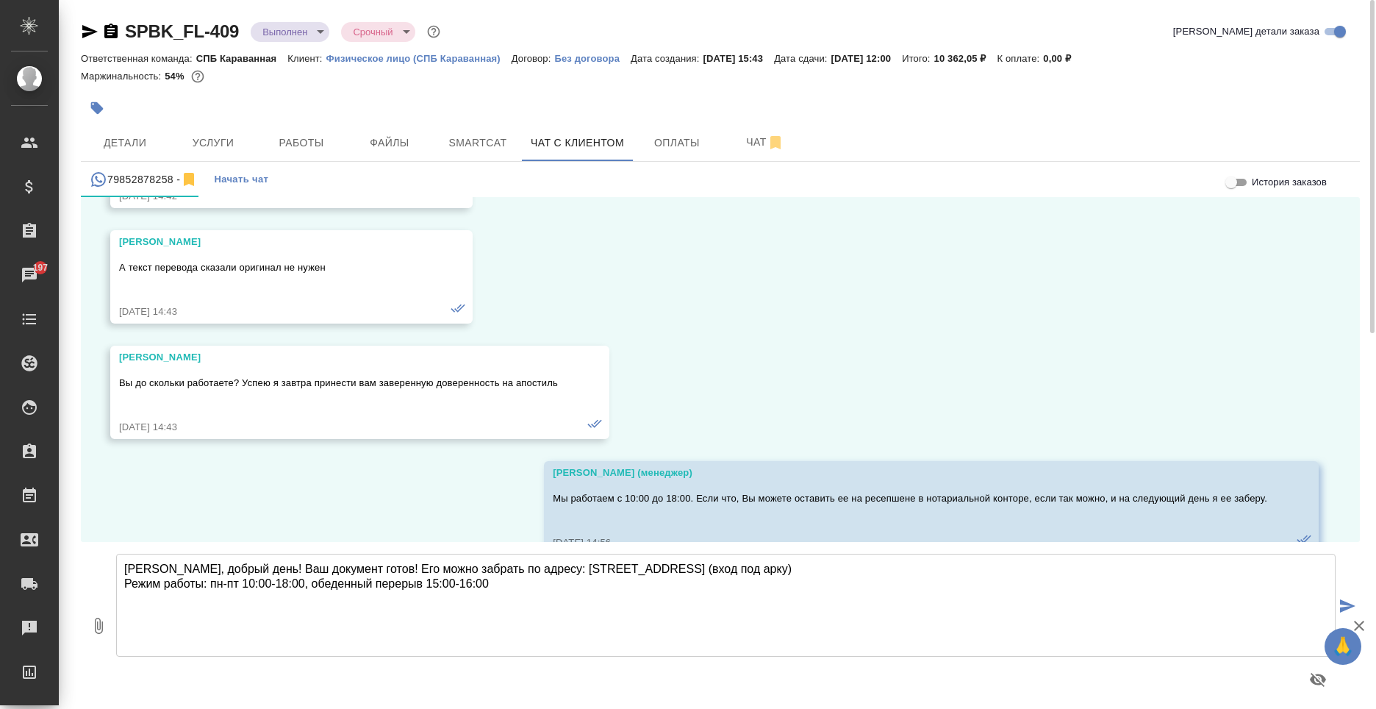
type textarea "Татьяна, добрый день! Ваш документ готов! Его можно забрать по адресу: улица Ка…"
click at [1352, 603] on icon "submit" at bounding box center [1347, 605] width 15 height 13
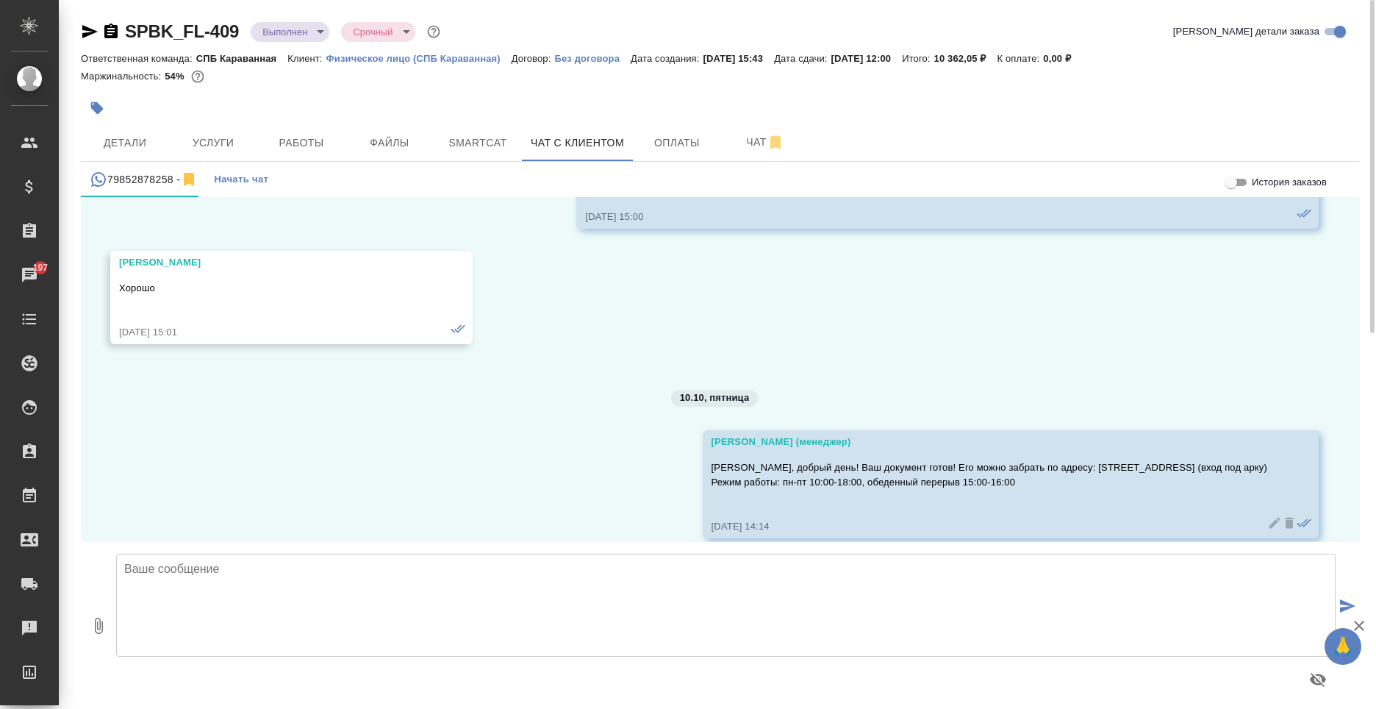
scroll to position [8184, 0]
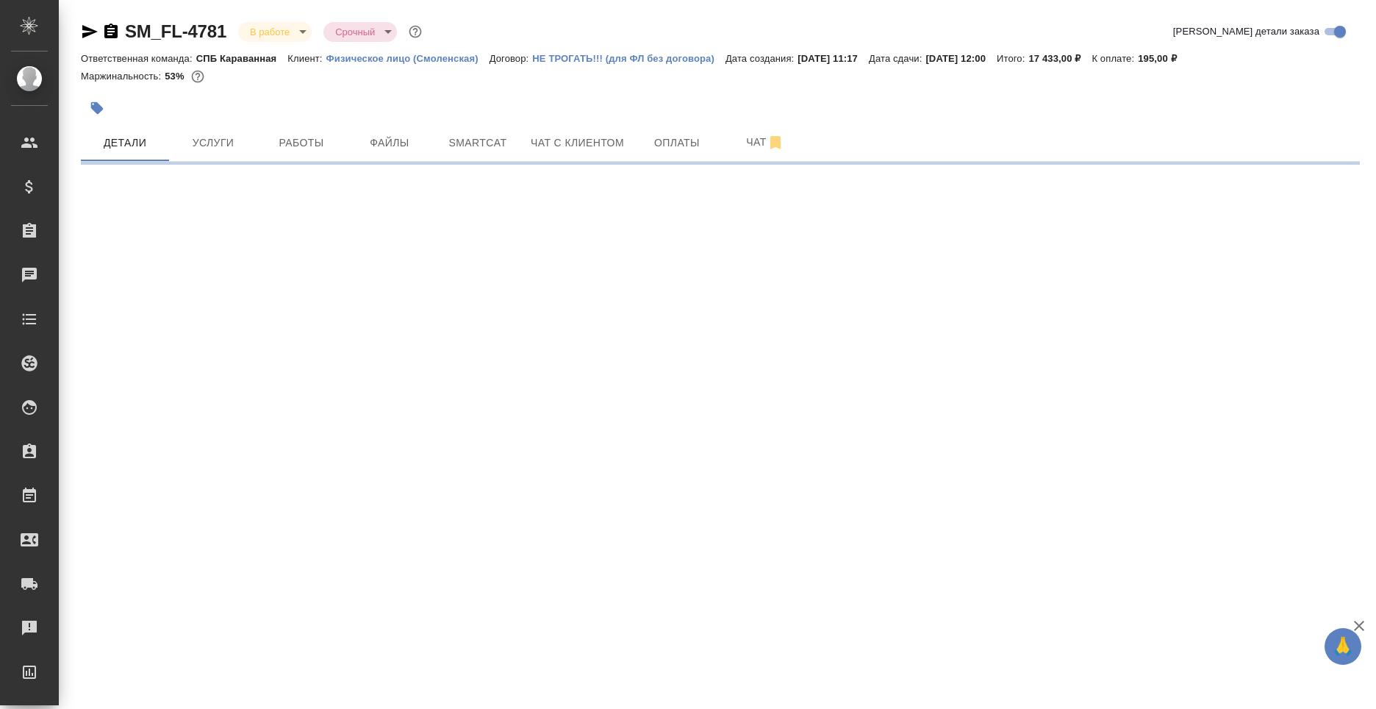
select select "RU"
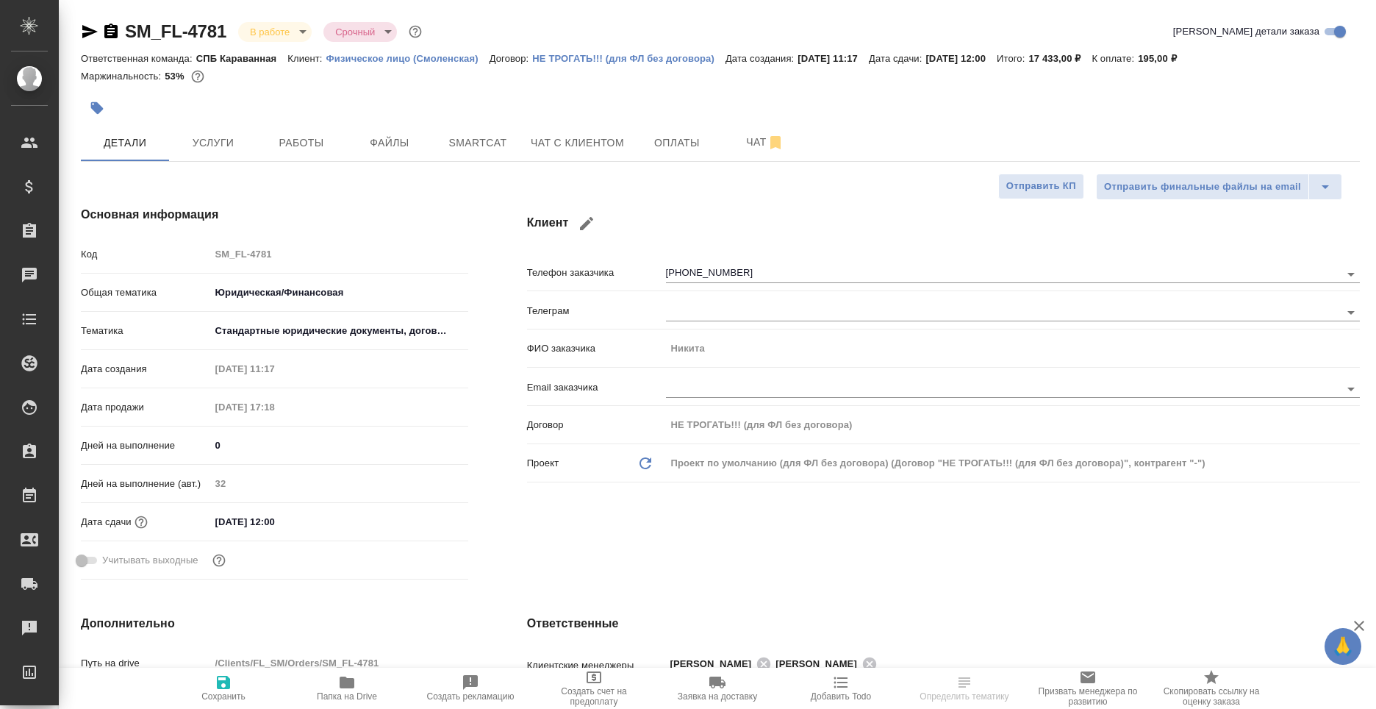
type textarea "x"
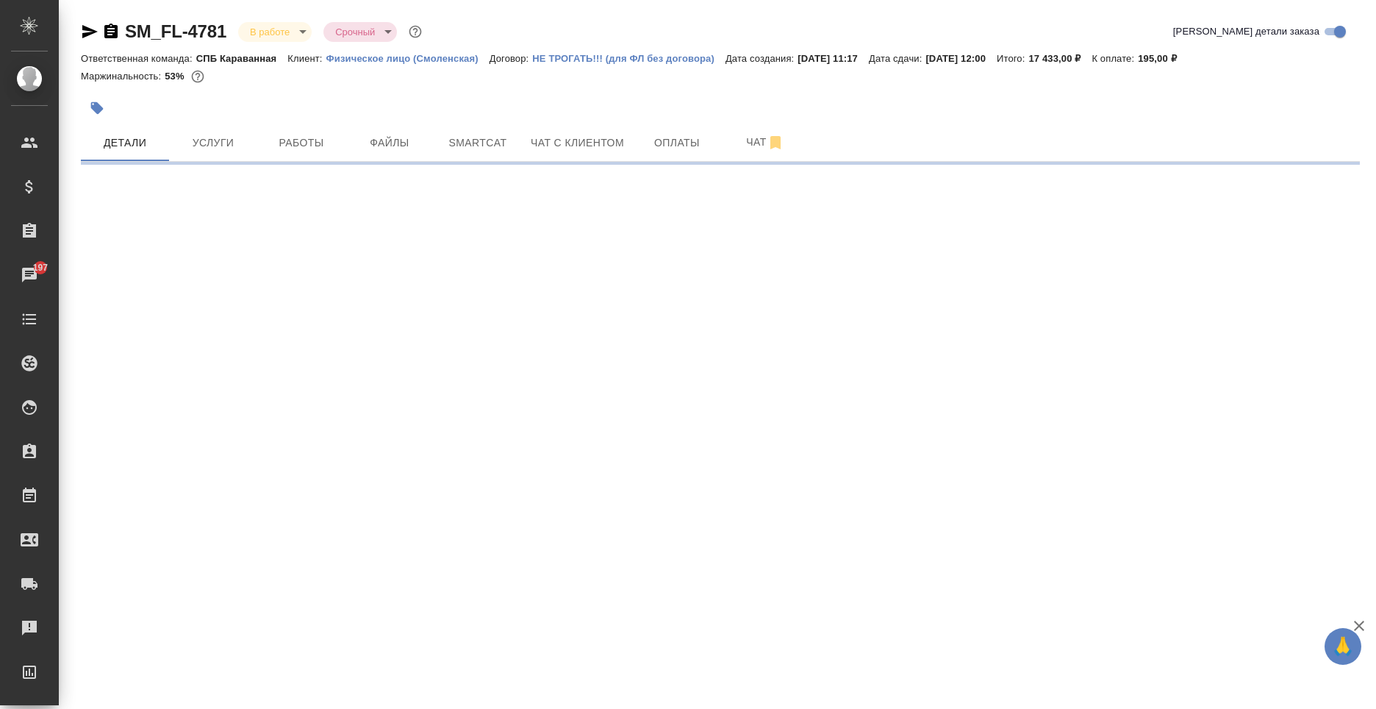
select select "RU"
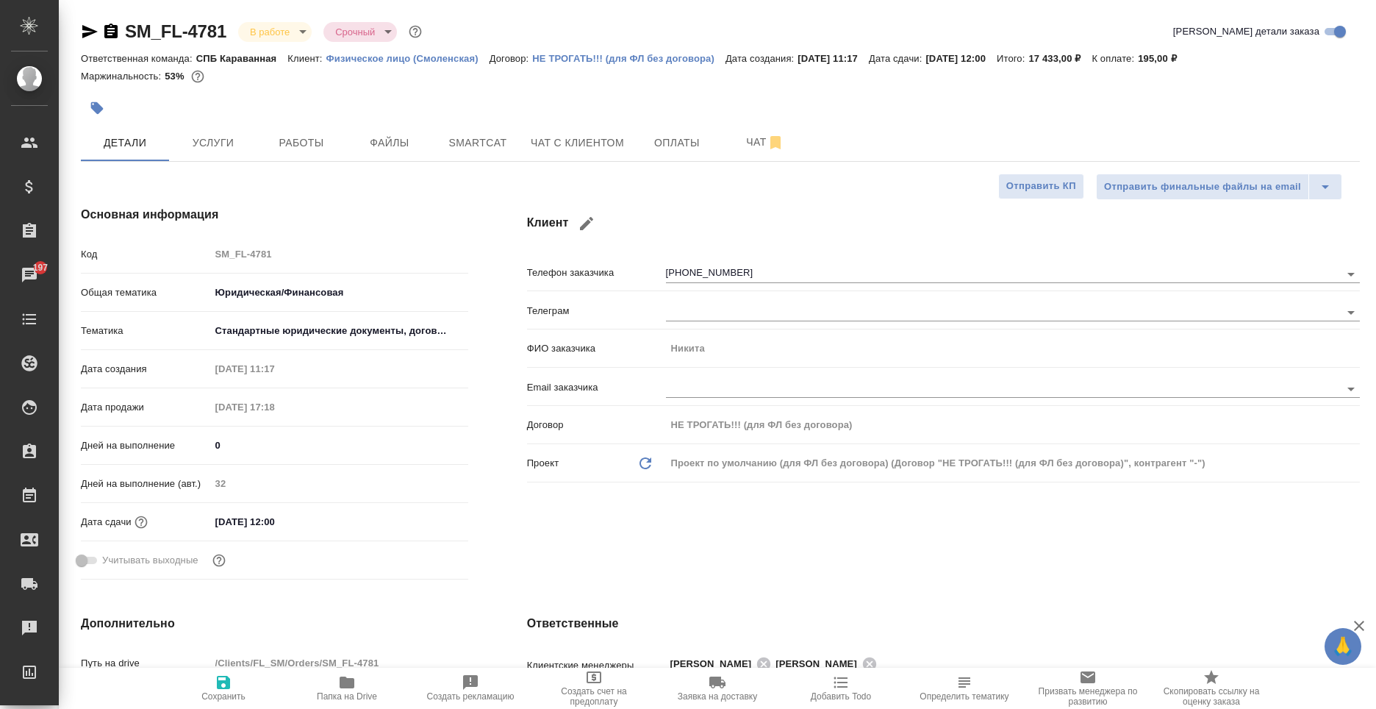
type textarea "x"
click at [379, 145] on span "Файлы" at bounding box center [389, 143] width 71 height 18
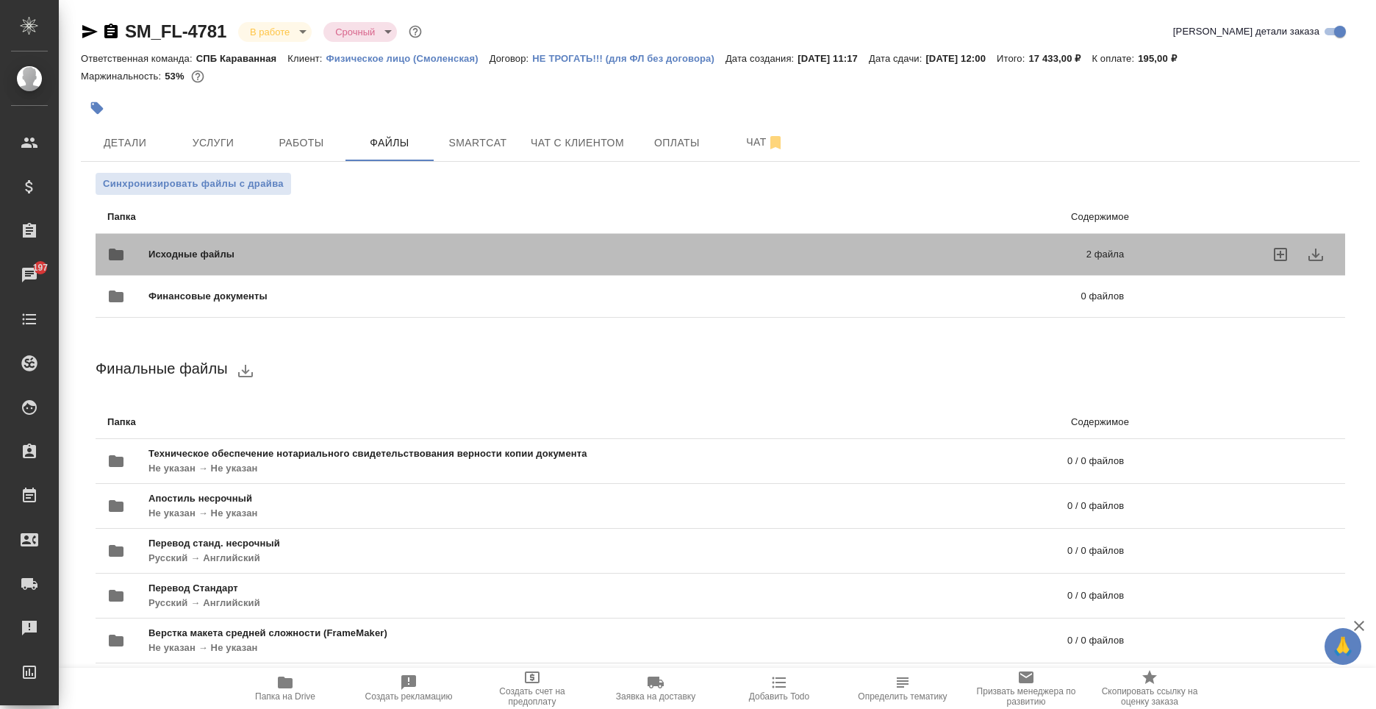
click at [1203, 249] on div at bounding box center [1244, 254] width 180 height 35
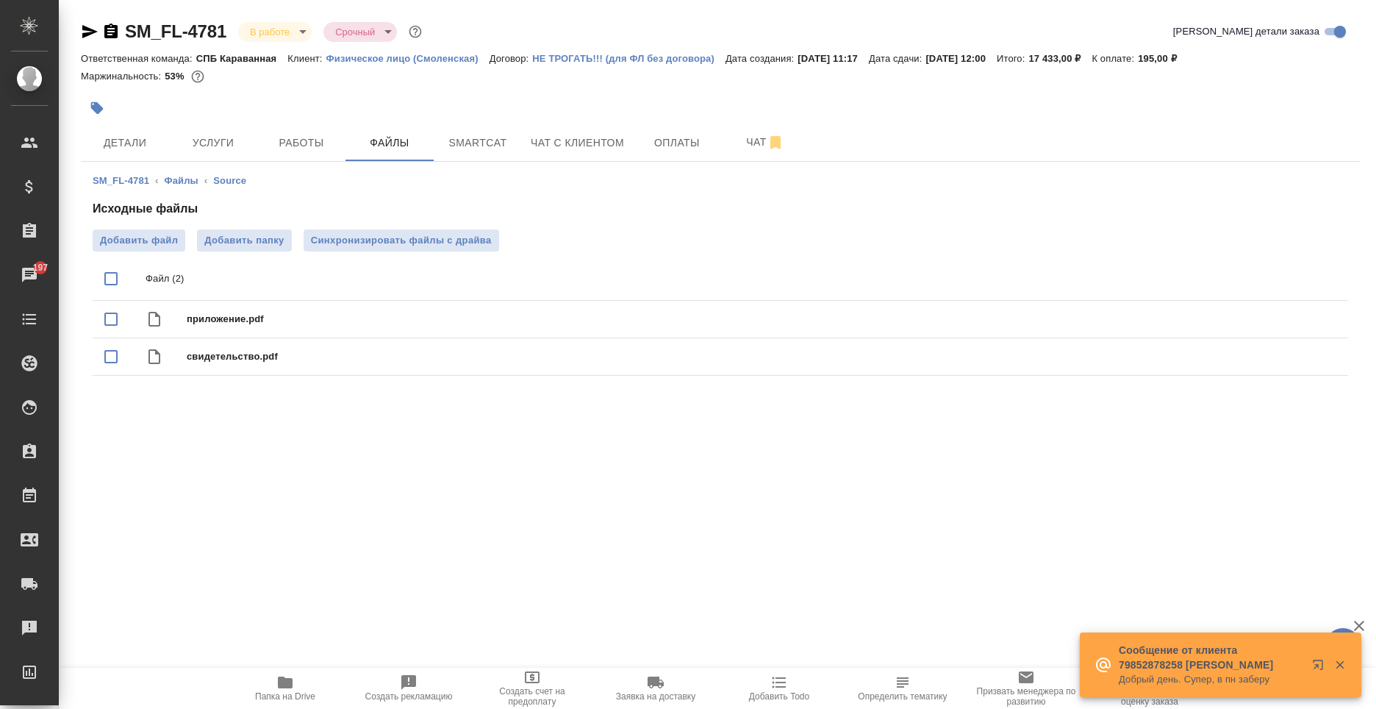
click at [296, 688] on span "Папка на Drive" at bounding box center [285, 687] width 106 height 28
click at [112, 28] on icon "button" at bounding box center [110, 31] width 13 height 15
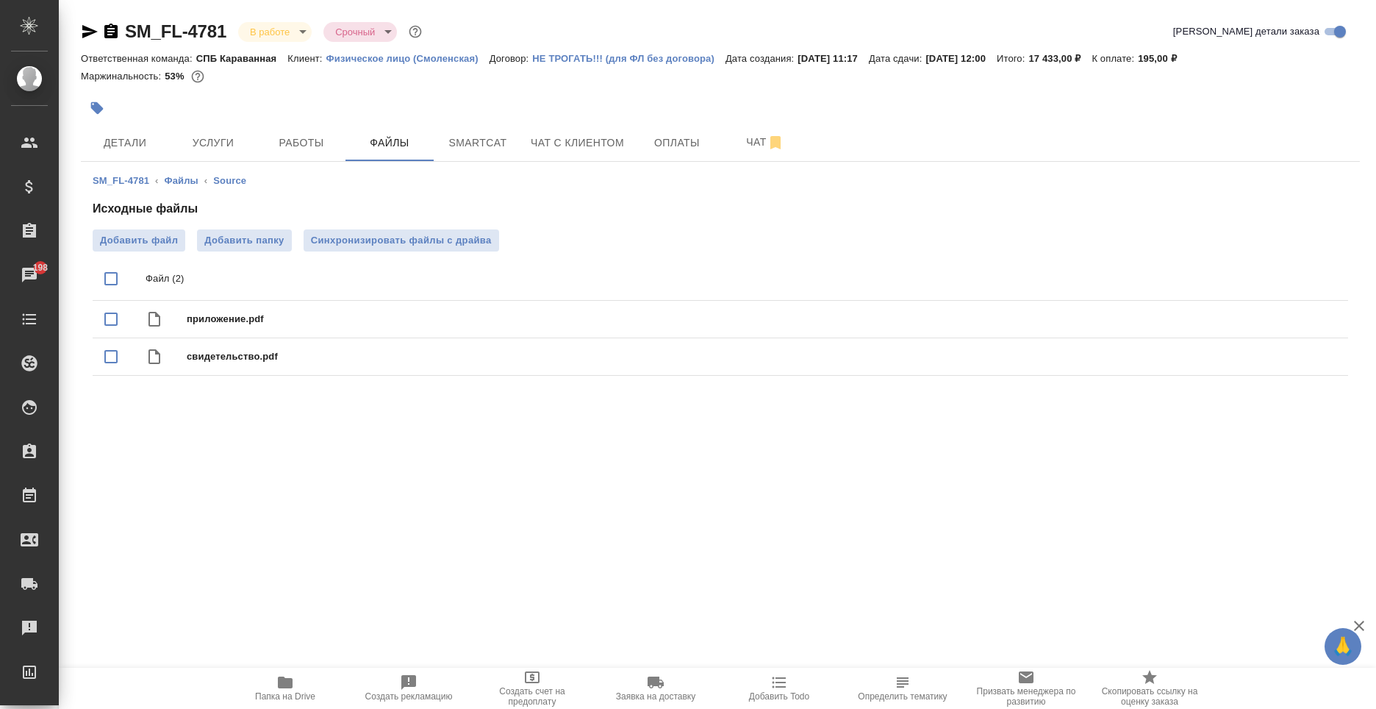
click at [105, 32] on icon "button" at bounding box center [110, 31] width 13 height 15
click at [96, 157] on button "Детали" at bounding box center [125, 142] width 88 height 37
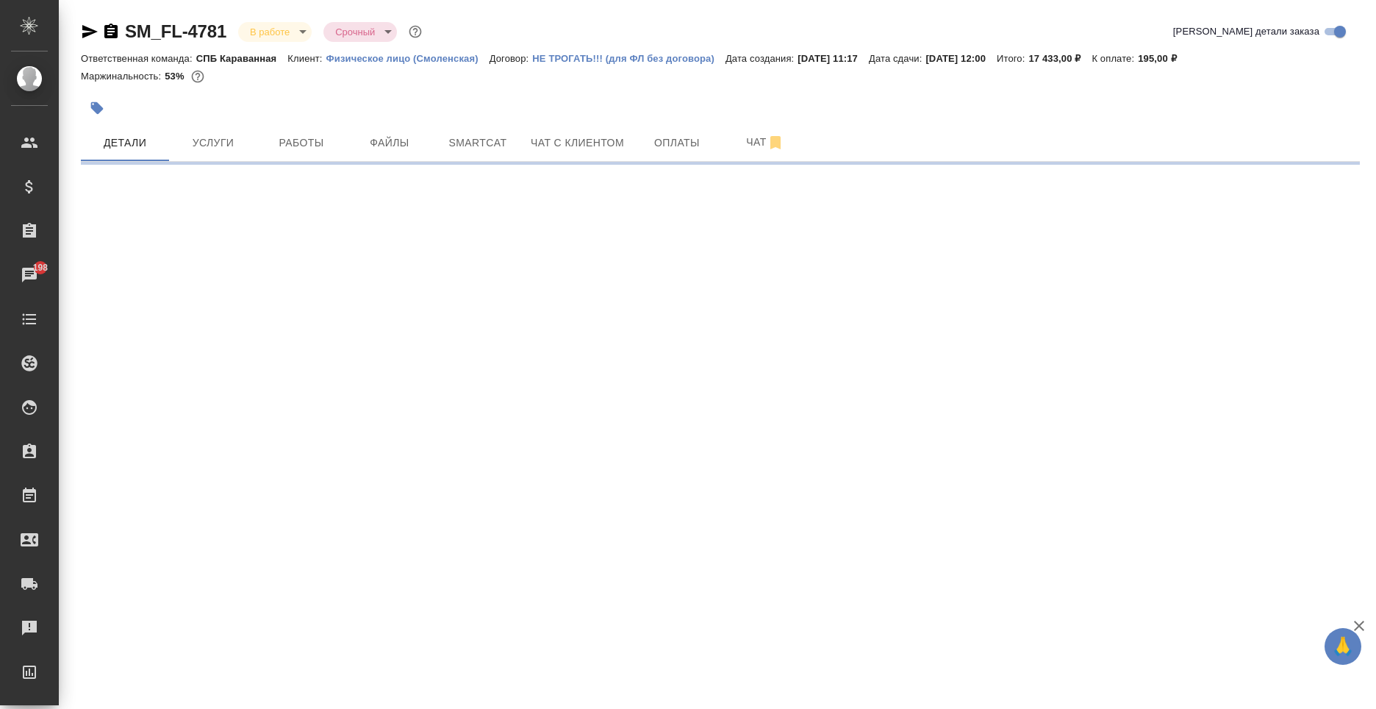
select select "RU"
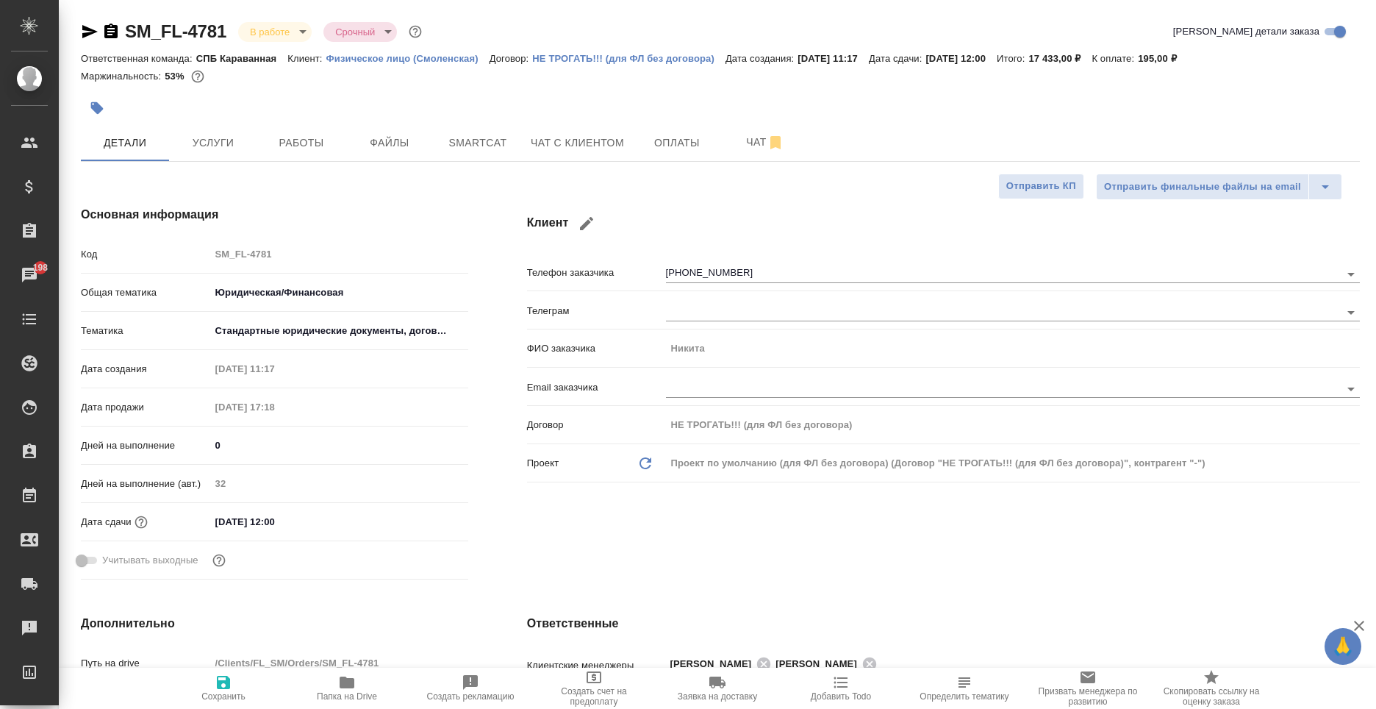
type textarea "x"
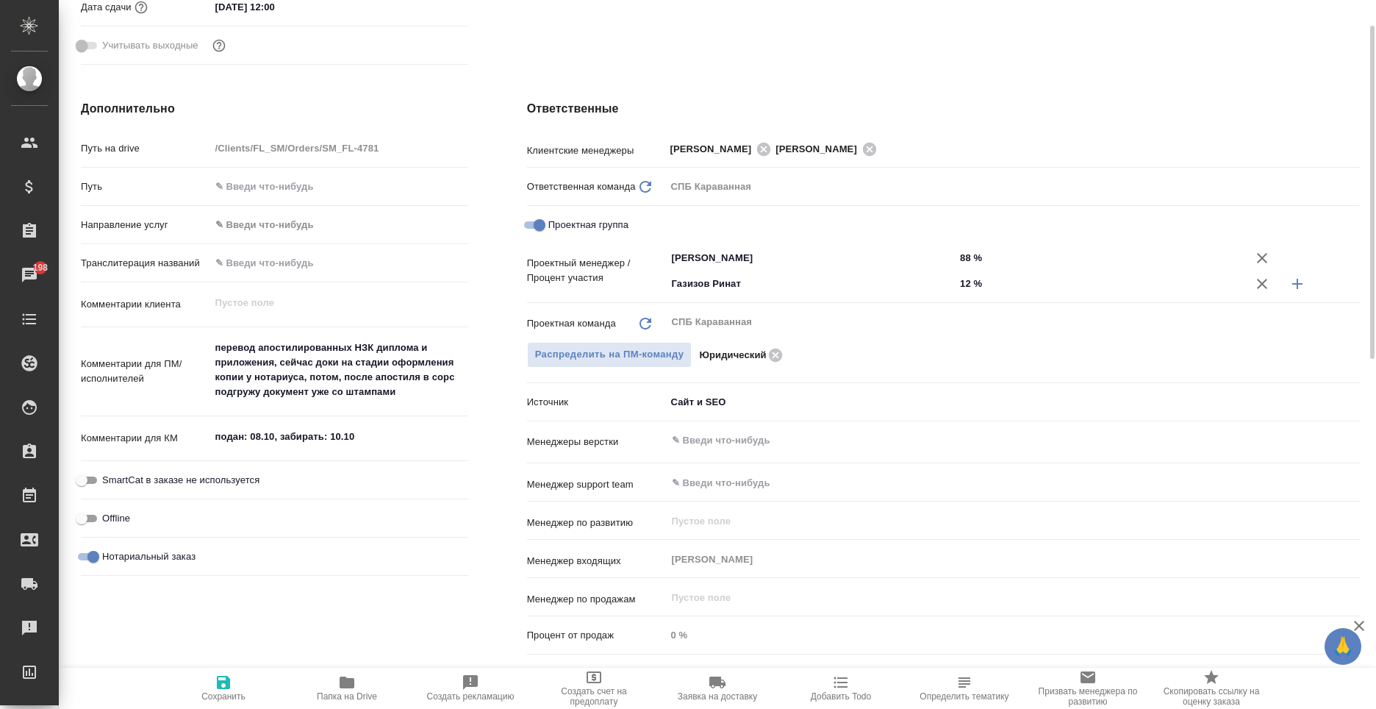
scroll to position [221, 0]
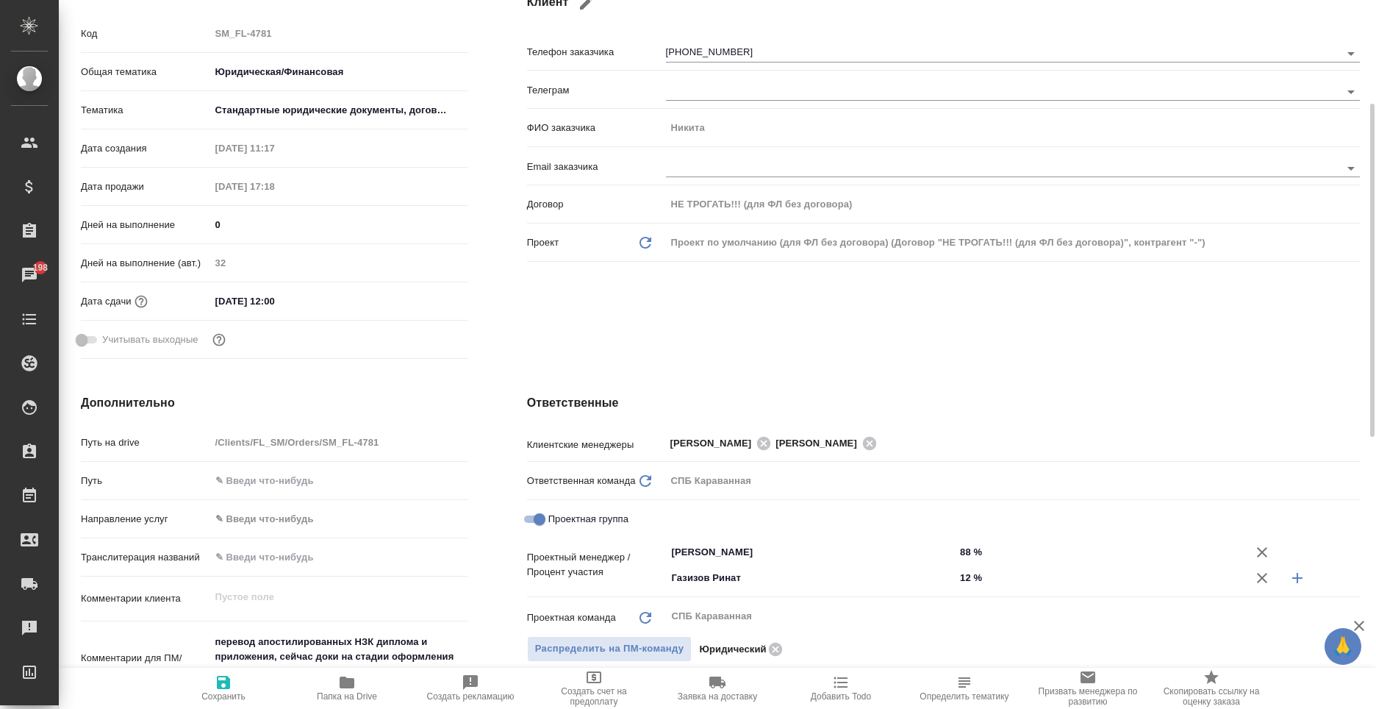
type textarea "x"
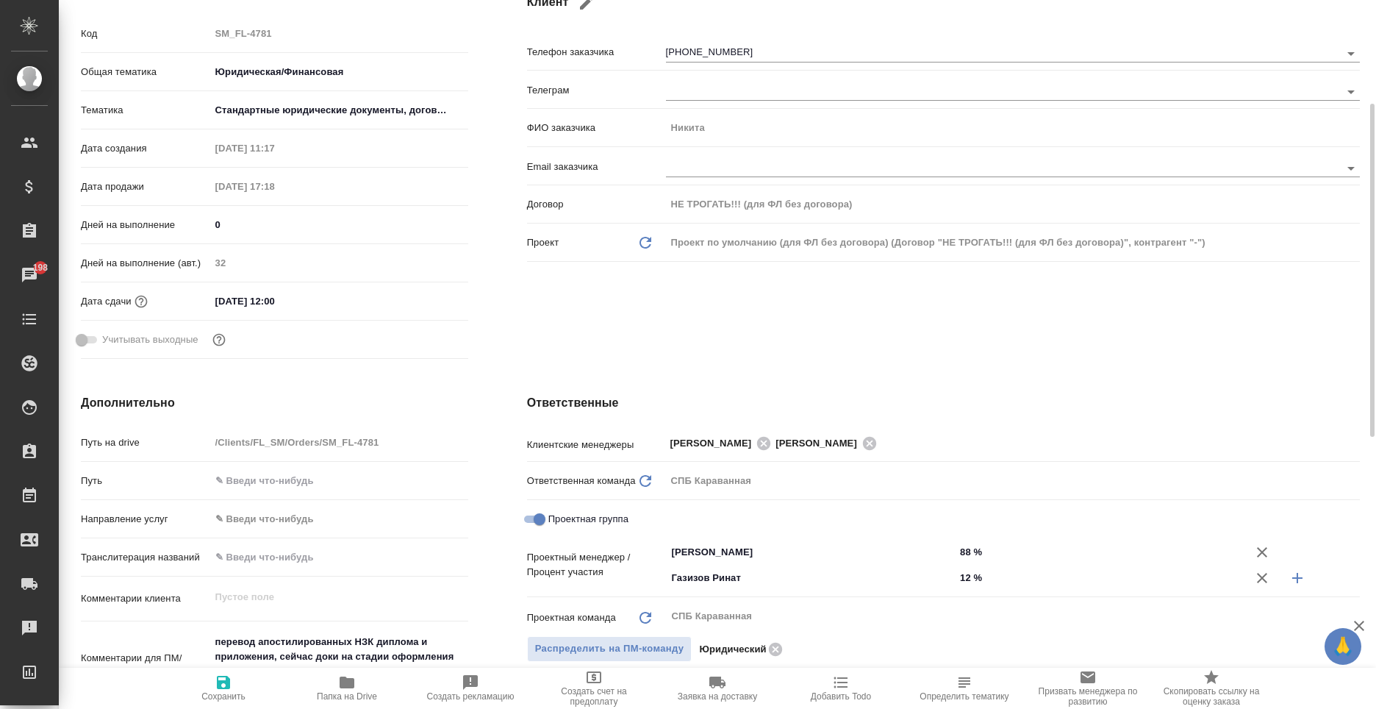
type textarea "x"
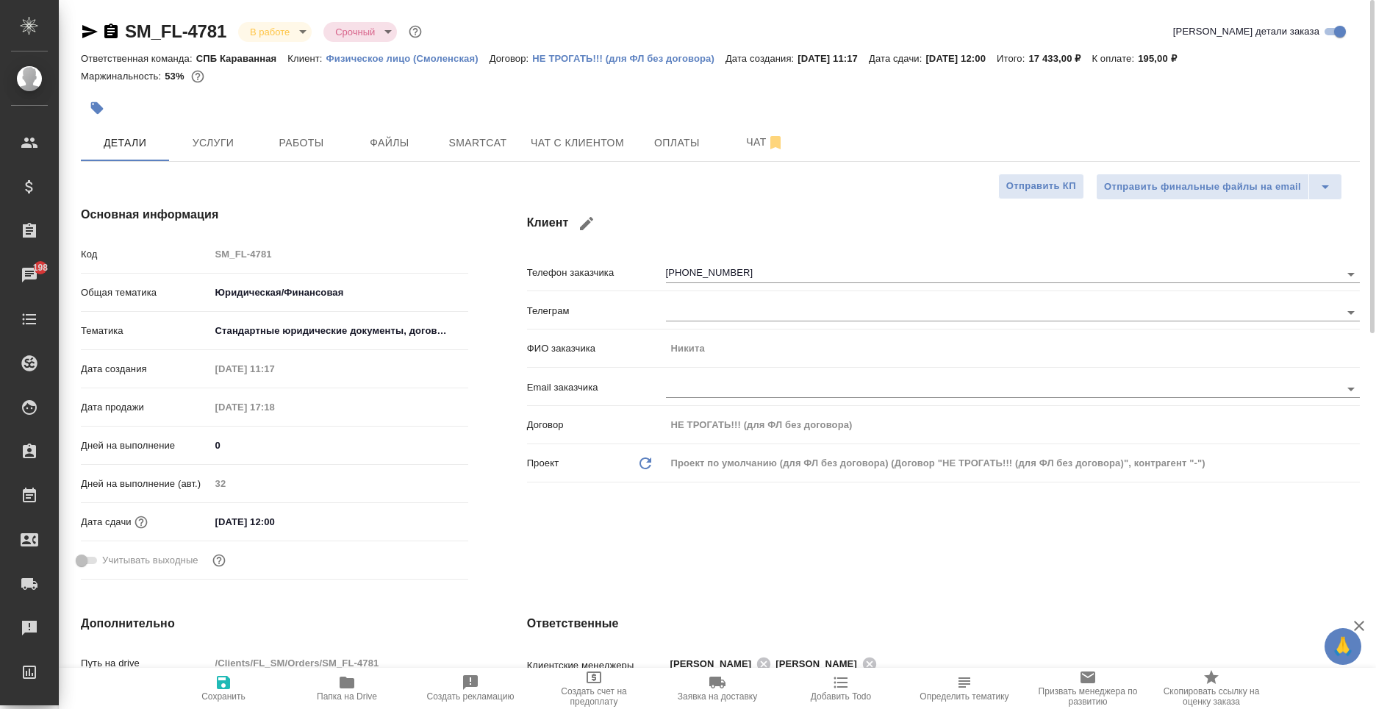
click at [88, 32] on icon "button" at bounding box center [89, 31] width 15 height 13
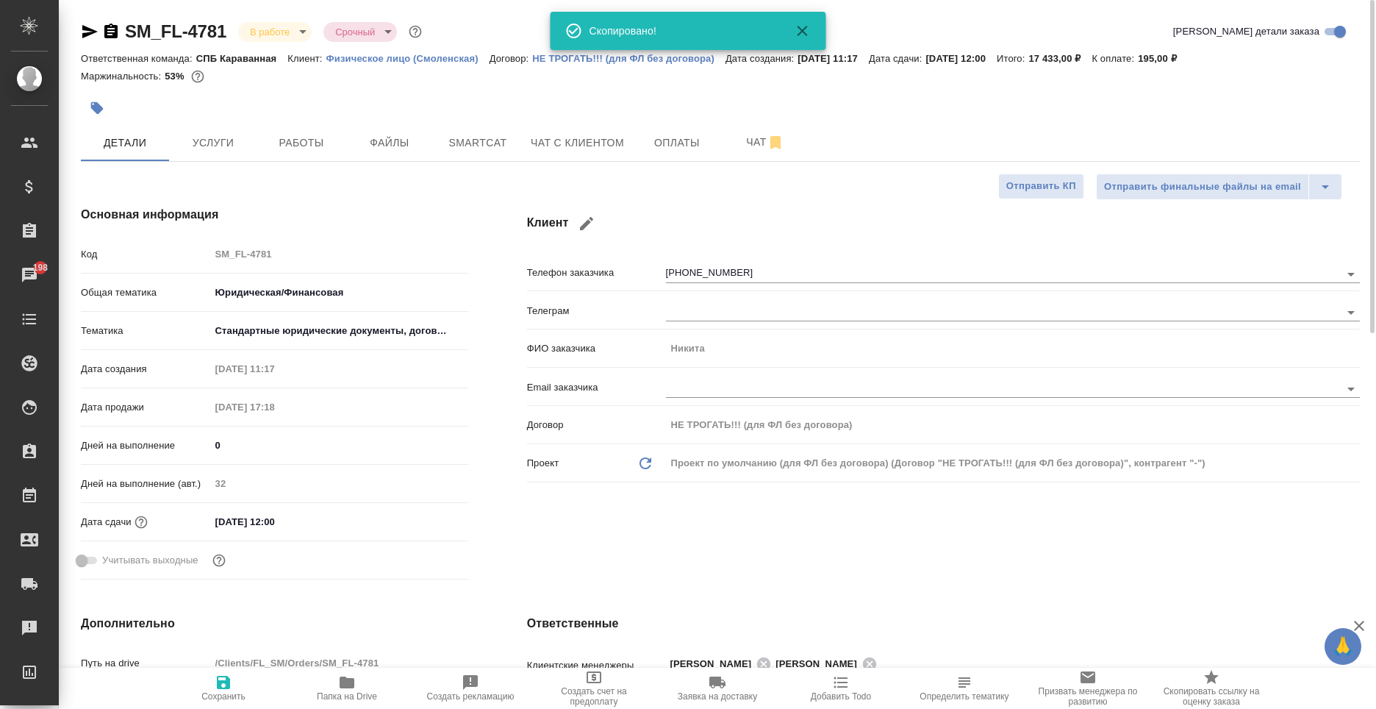
type textarea "x"
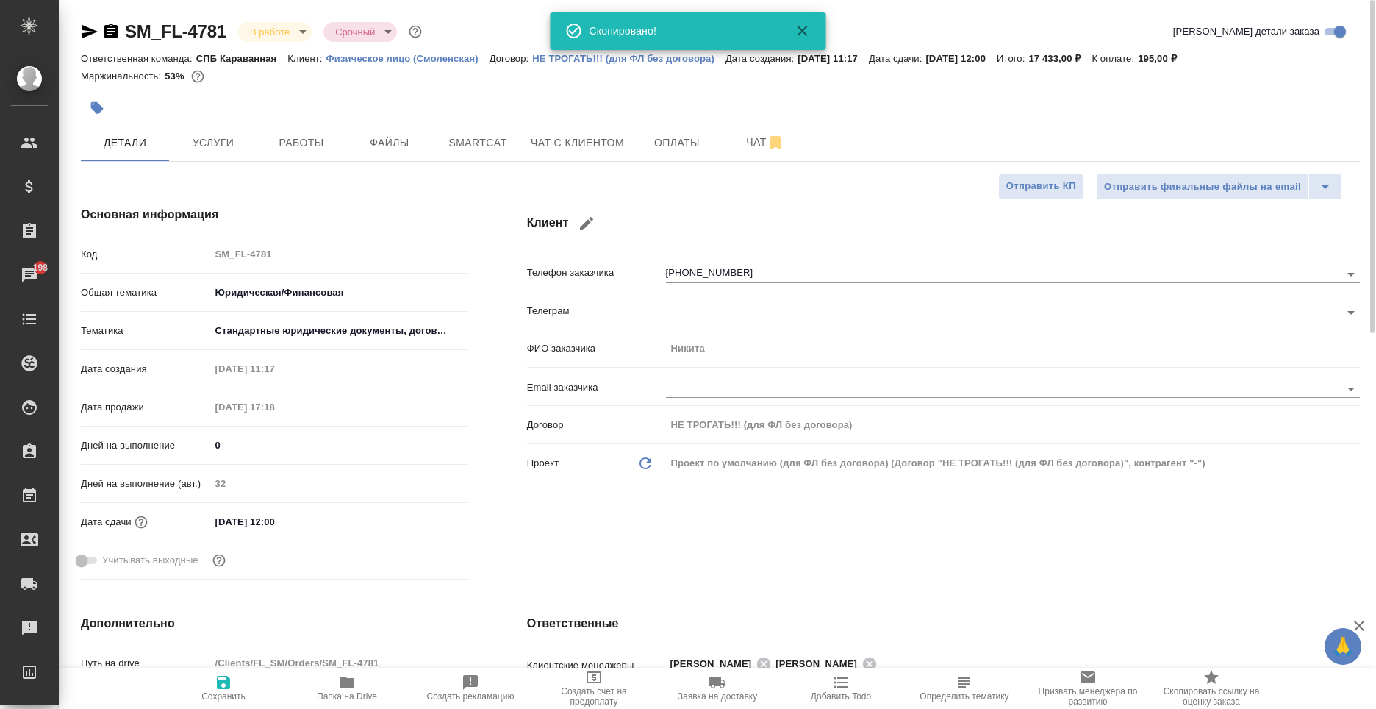
type textarea "x"
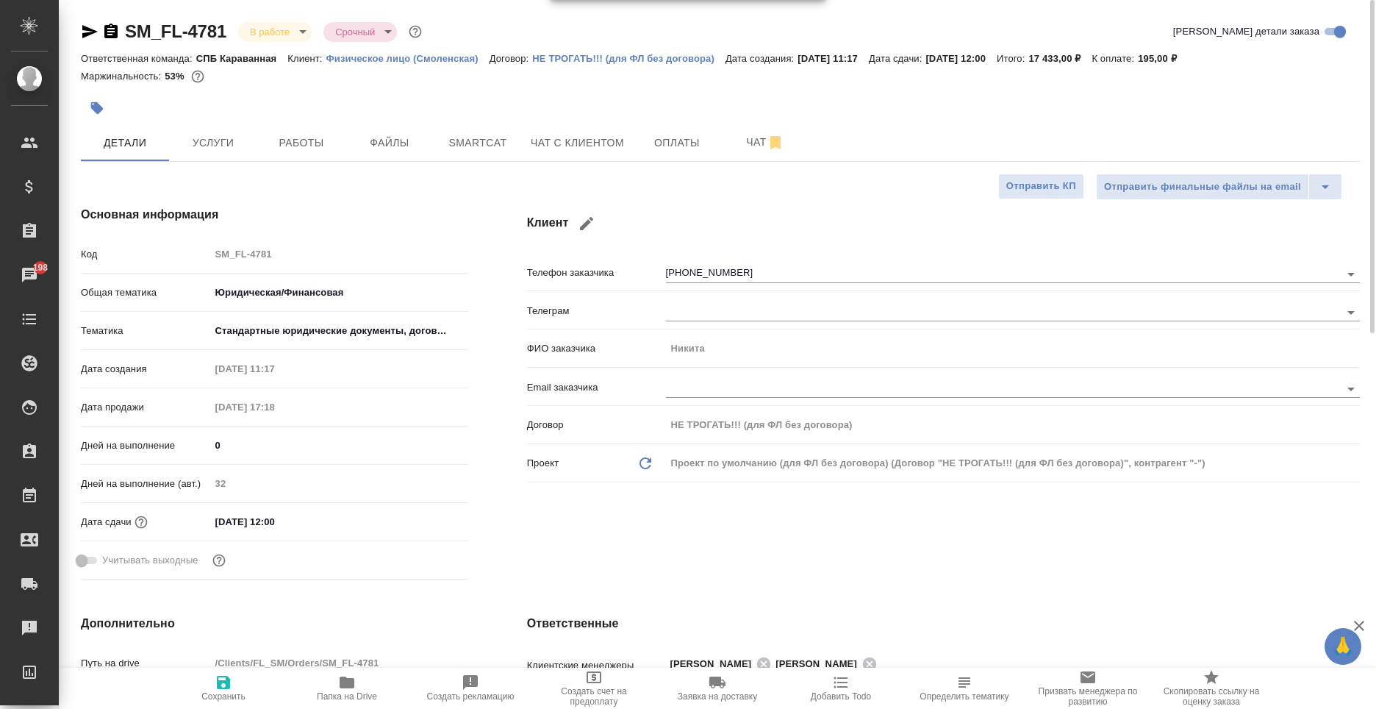
type textarea "x"
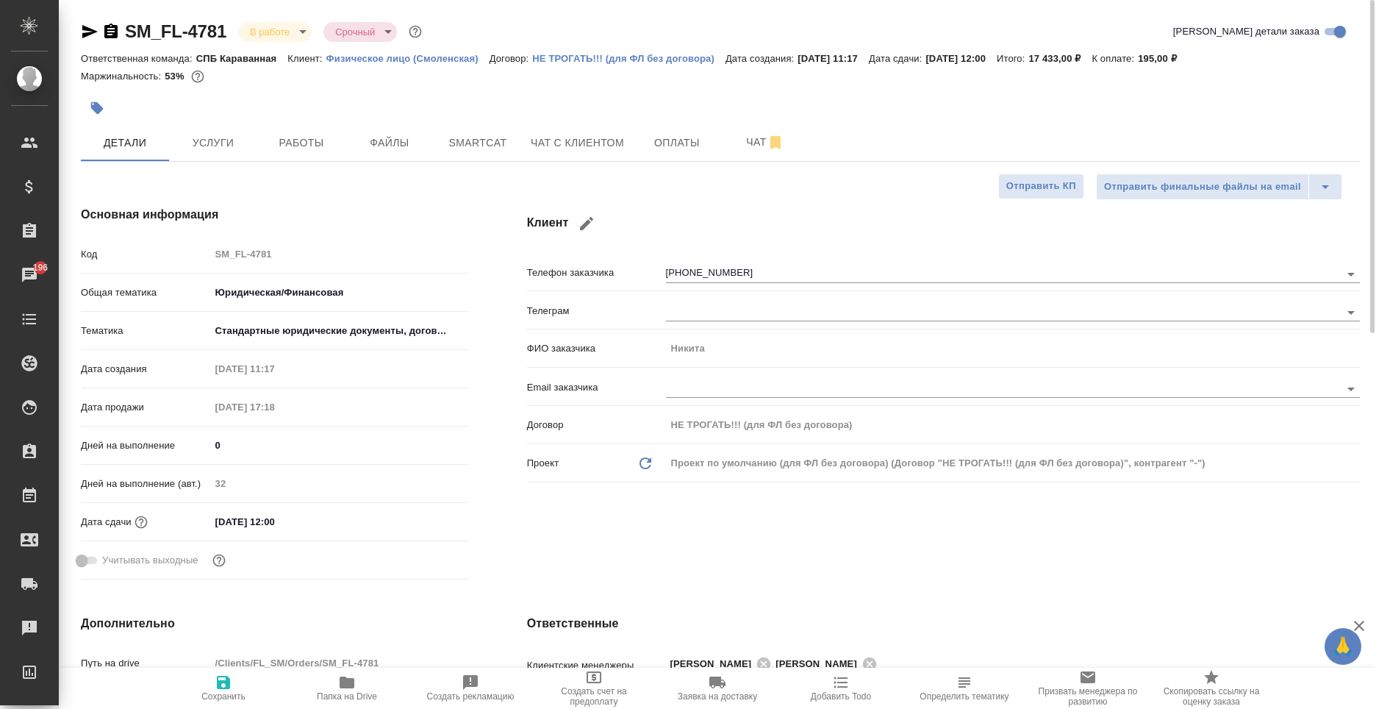
type textarea "x"
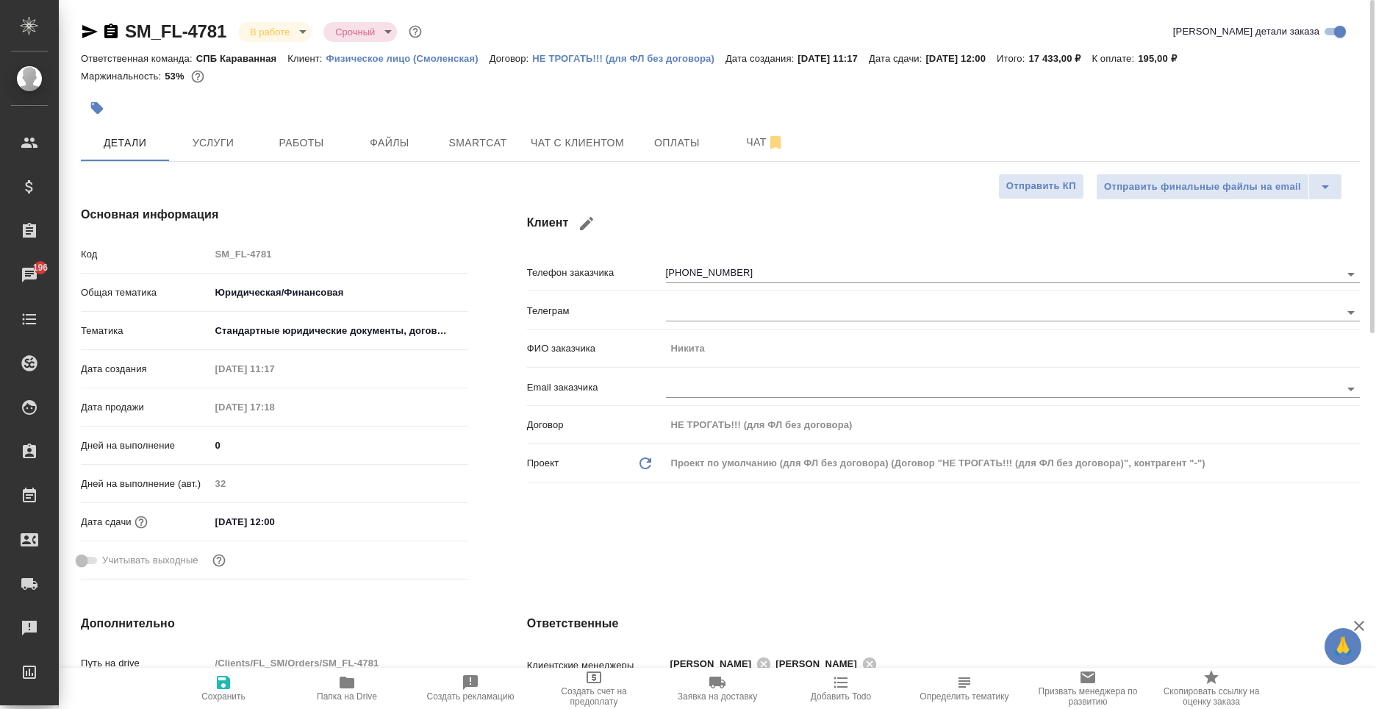
type textarea "x"
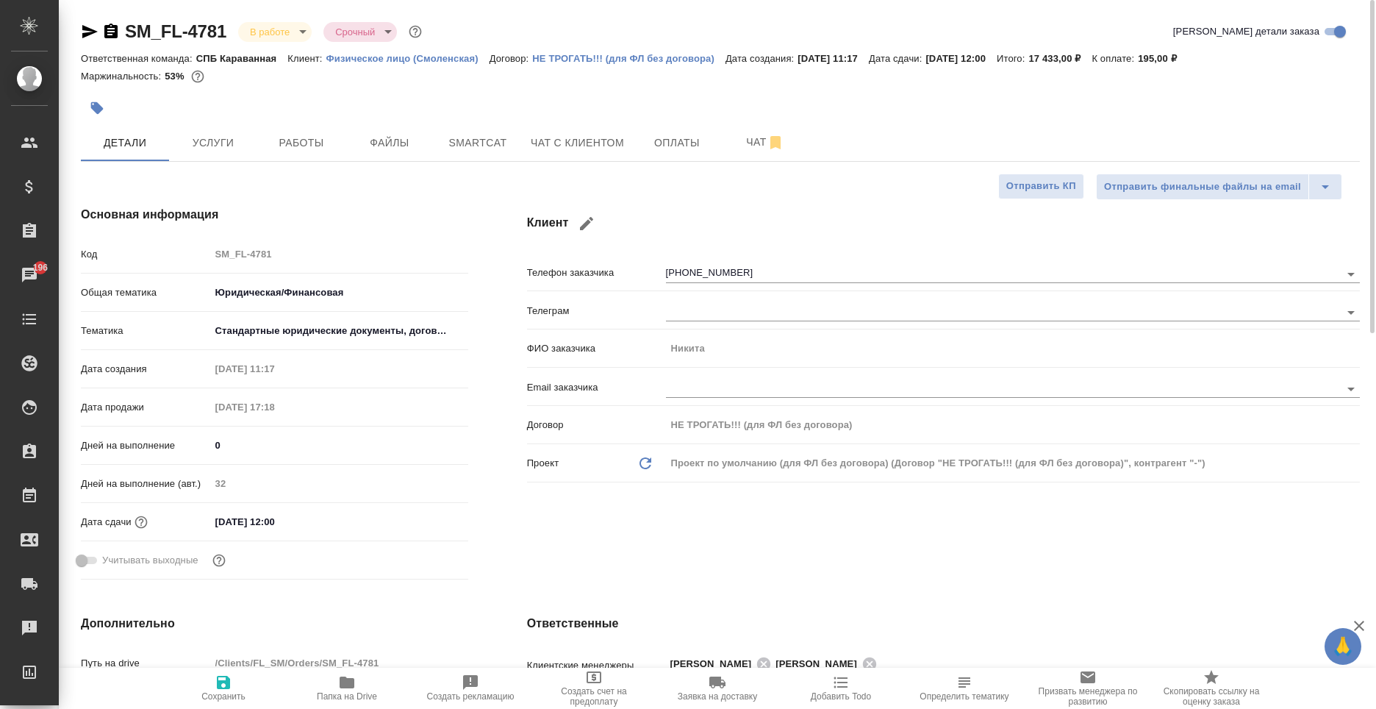
type textarea "x"
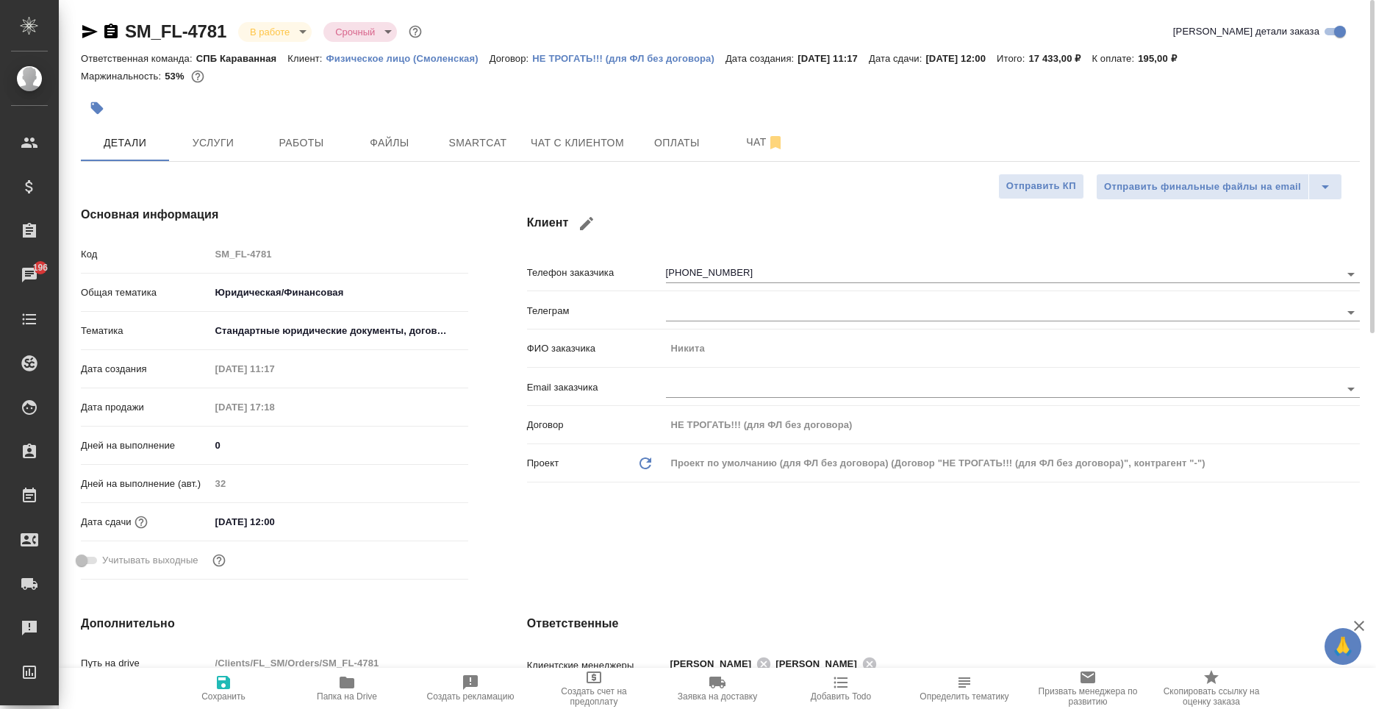
type textarea "x"
